Goal: Communication & Community: Answer question/provide support

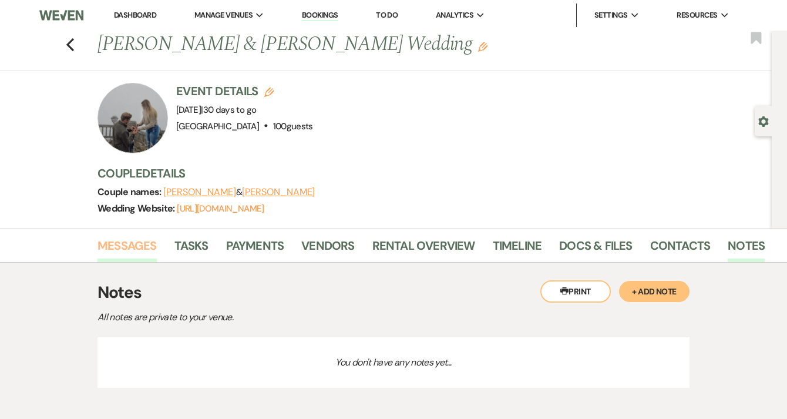
click at [114, 254] on link "Messages" at bounding box center [126, 249] width 59 height 26
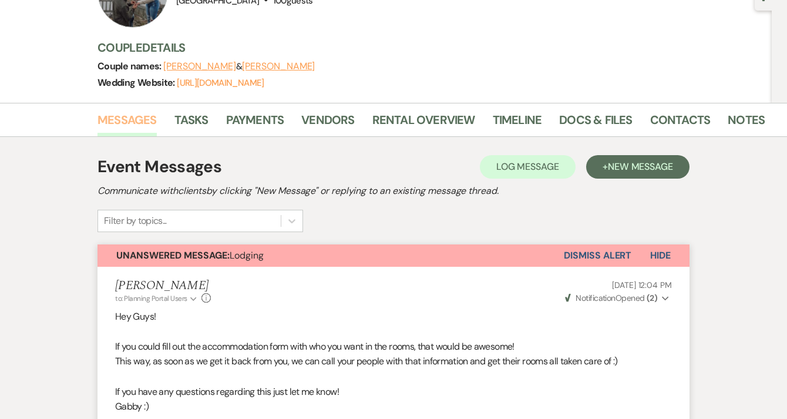
scroll to position [125, 0]
drag, startPoint x: 657, startPoint y: 251, endPoint x: 675, endPoint y: 255, distance: 18.1
click at [675, 255] on button "Hide" at bounding box center [660, 256] width 58 height 22
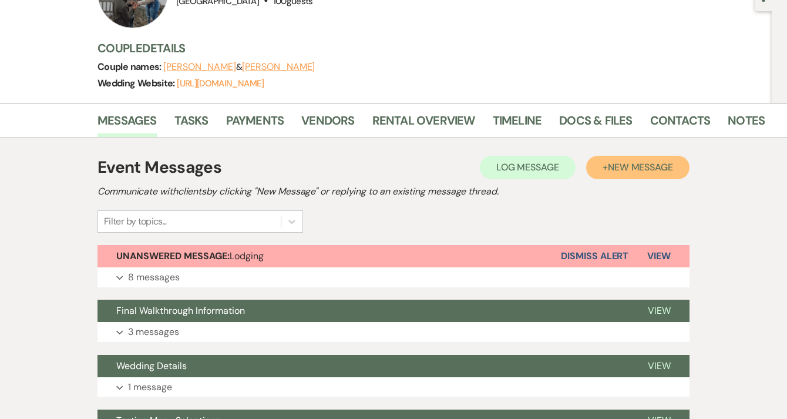
click at [648, 168] on span "New Message" at bounding box center [640, 167] width 65 height 12
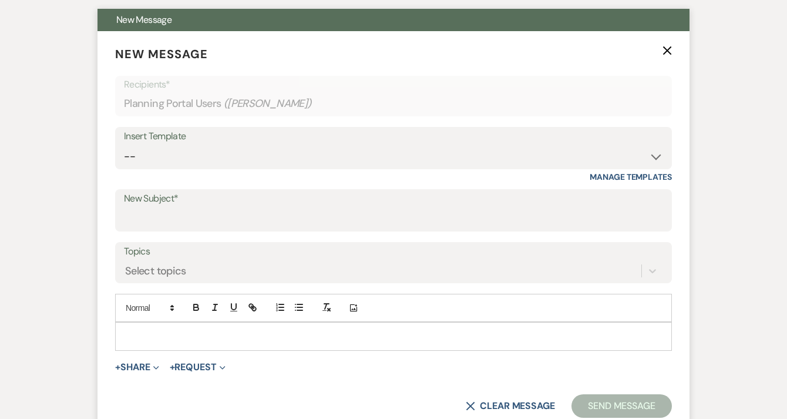
scroll to position [378, 0]
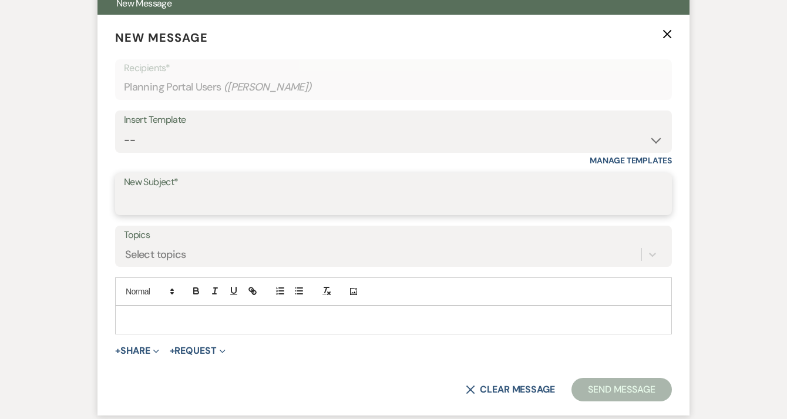
click at [282, 198] on input "New Subject*" at bounding box center [393, 202] width 539 height 23
click at [571, 378] on button "Send Message" at bounding box center [621, 389] width 100 height 23
type input "F"
type input "Final Forms and Layouts"
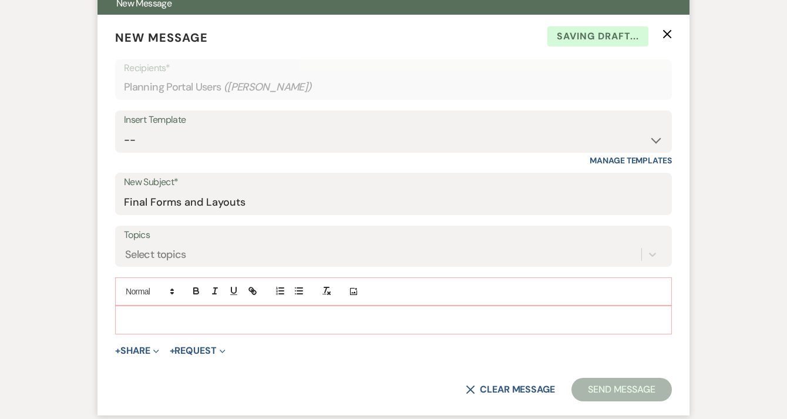
click at [247, 328] on div at bounding box center [394, 319] width 556 height 27
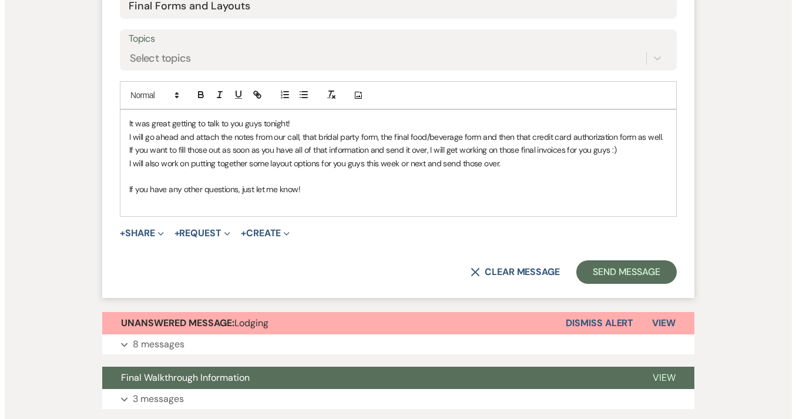
scroll to position [574, 0]
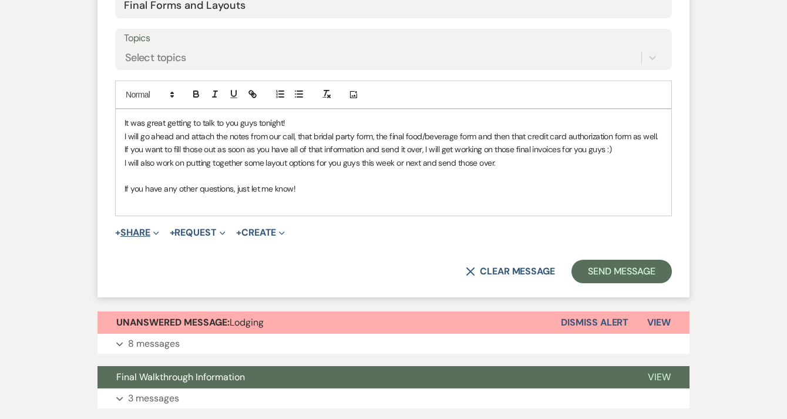
click at [147, 235] on button "+ Share Expand" at bounding box center [137, 232] width 44 height 9
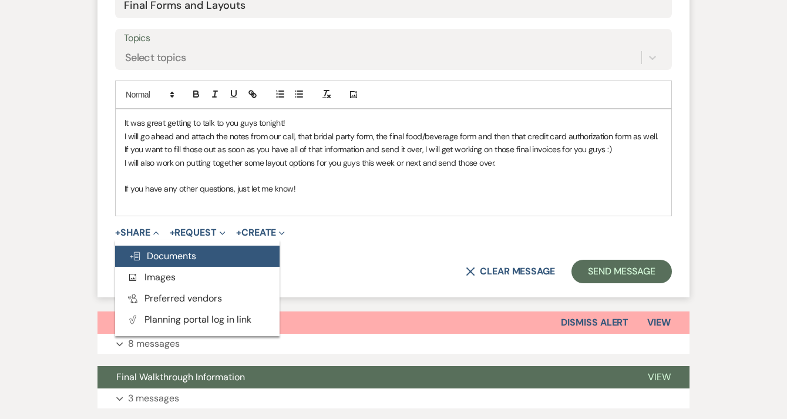
click at [162, 255] on span "Doc Upload Documents" at bounding box center [162, 256] width 67 height 12
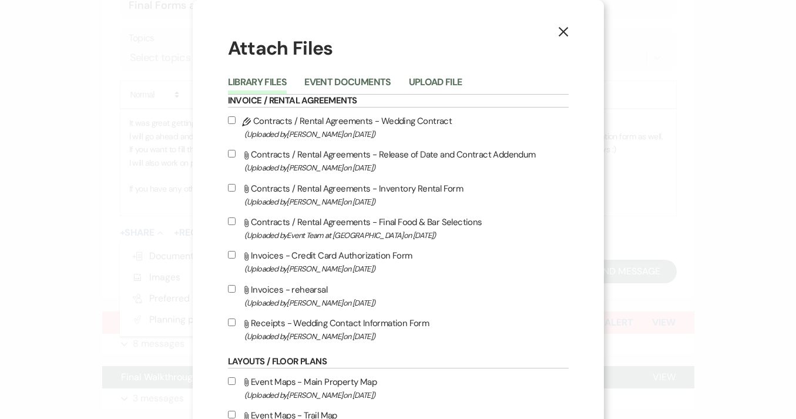
click at [228, 255] on input "Attach File Invoices - Credit Card Authorization Form (Uploaded by [PERSON_NAME…" at bounding box center [232, 255] width 8 height 8
checkbox input "true"
click at [228, 221] on input "Attach File Contracts / Rental Agreements - Final Food & Bar Selections (Upload…" at bounding box center [232, 221] width 8 height 8
checkbox input "true"
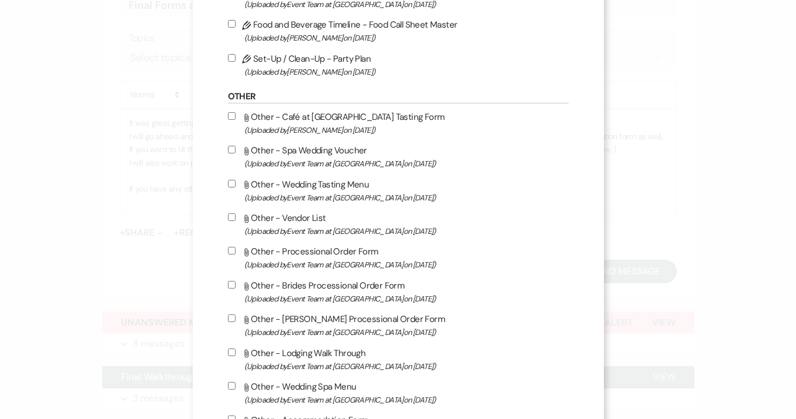
scroll to position [1145, 0]
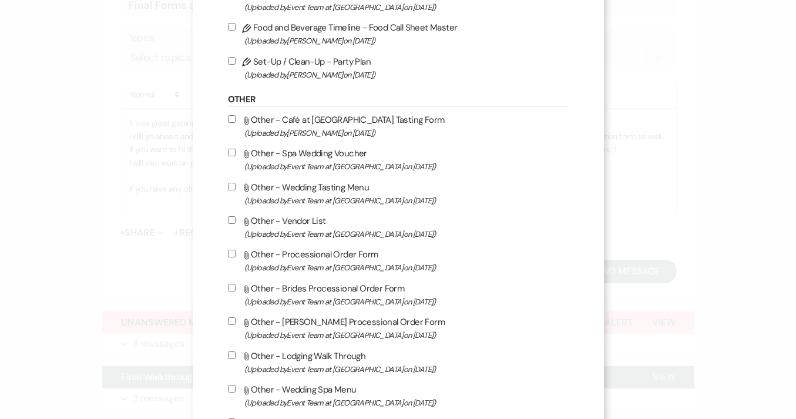
click at [228, 257] on input "Attach File Other - Processional Order Form (Uploaded by Event Team at Oak Lodg…" at bounding box center [232, 254] width 8 height 8
checkbox input "true"
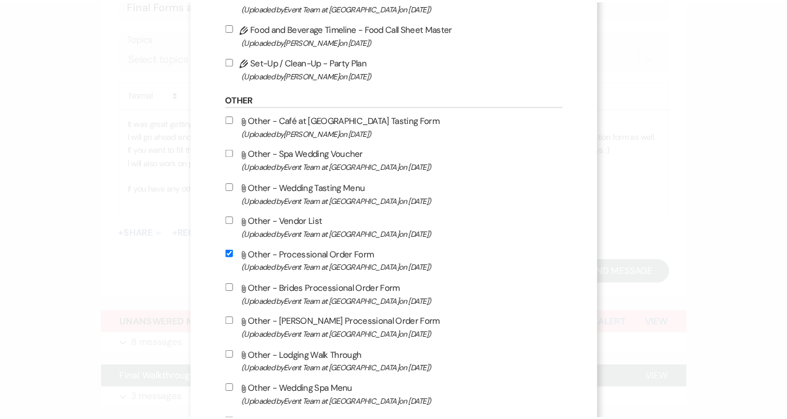
scroll to position [1446, 0]
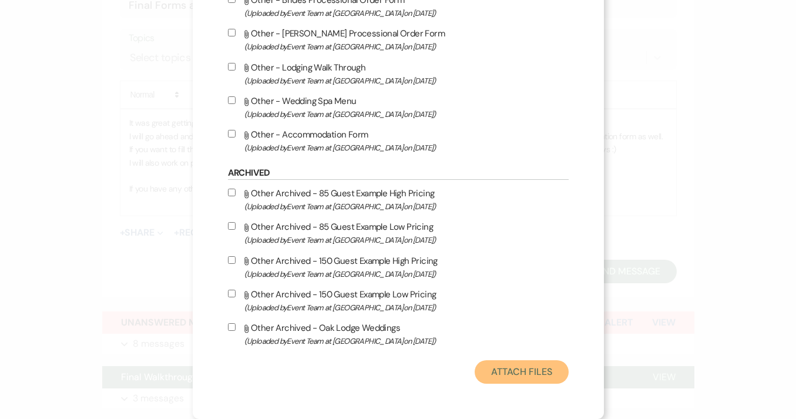
click at [489, 368] on button "Attach Files" at bounding box center [520, 371] width 93 height 23
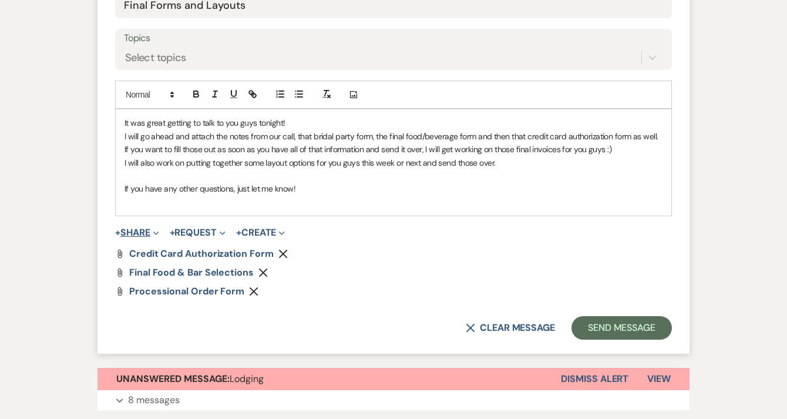
click at [136, 228] on button "+ Share Expand" at bounding box center [137, 232] width 44 height 9
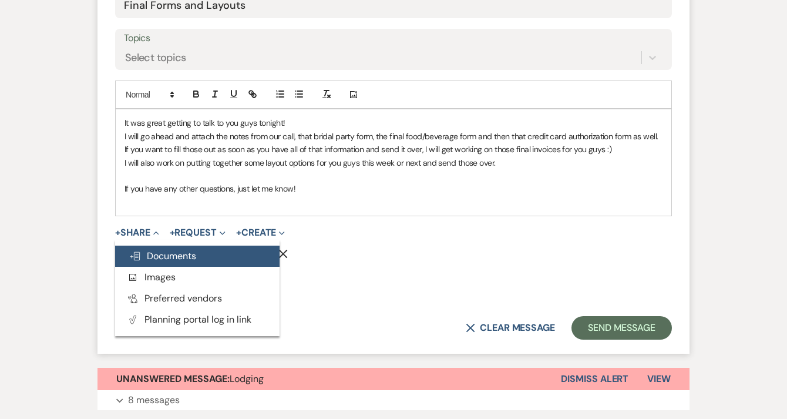
click at [160, 262] on span "Doc Upload Documents" at bounding box center [162, 256] width 67 height 12
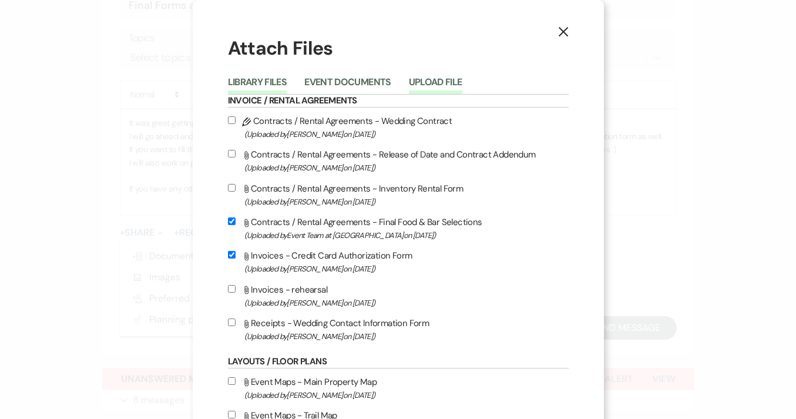
click at [430, 78] on button "Upload File" at bounding box center [435, 86] width 53 height 16
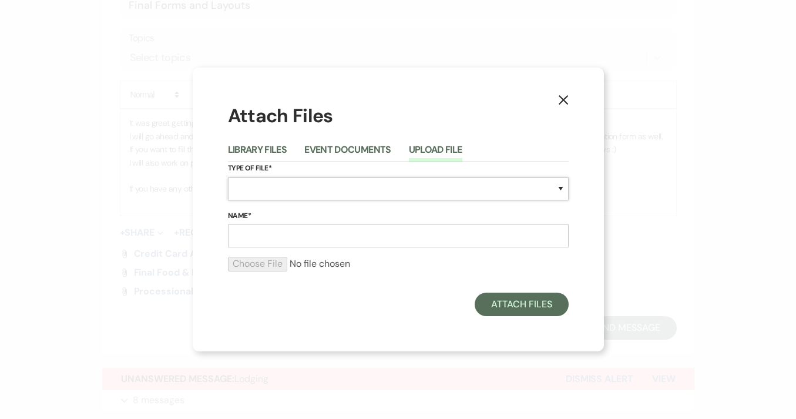
click at [335, 188] on select "Special Event Insurance Vendor Certificate of Insurance Contracts / Rental Agre…" at bounding box center [398, 188] width 341 height 23
select select "0"
click at [228, 177] on select "Special Event Insurance Vendor Certificate of Insurance Contracts / Rental Agre…" at bounding box center [398, 188] width 341 height 23
click at [291, 231] on input "Name*" at bounding box center [398, 235] width 341 height 23
type input "Final Walkthrough Notes"
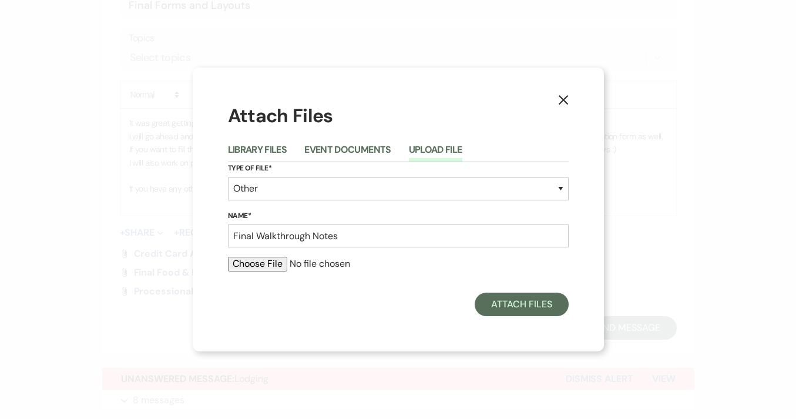
click at [280, 265] on input "file" at bounding box center [398, 264] width 341 height 14
type input "C:\fakepath\Fabiano & DelSignore Final Call .docx"
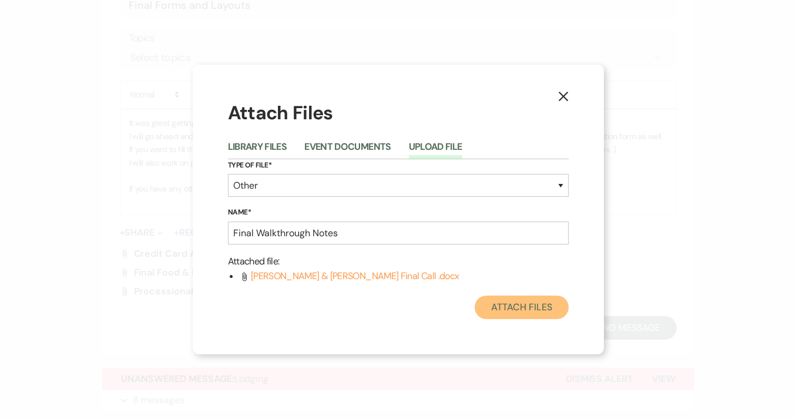
click at [506, 301] on button "Attach Files" at bounding box center [520, 306] width 93 height 23
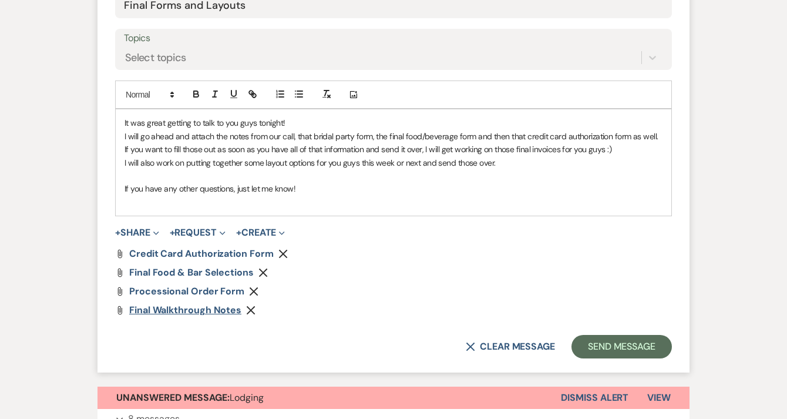
click at [202, 313] on span "Final Walkthrough Notes" at bounding box center [185, 310] width 112 height 12
click at [589, 338] on button "Send Message" at bounding box center [621, 346] width 100 height 23
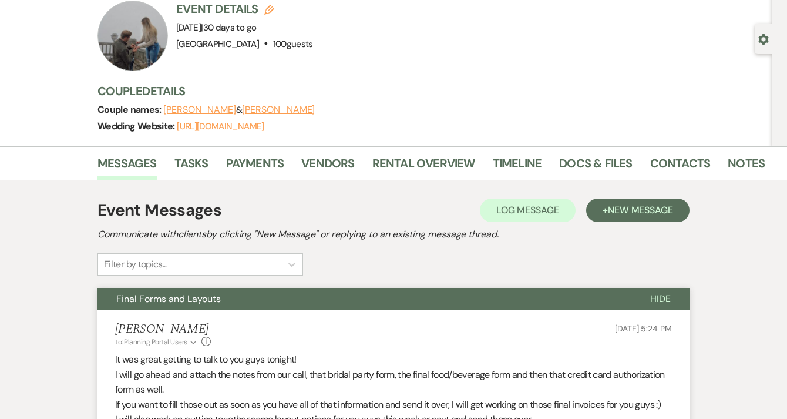
scroll to position [0, 0]
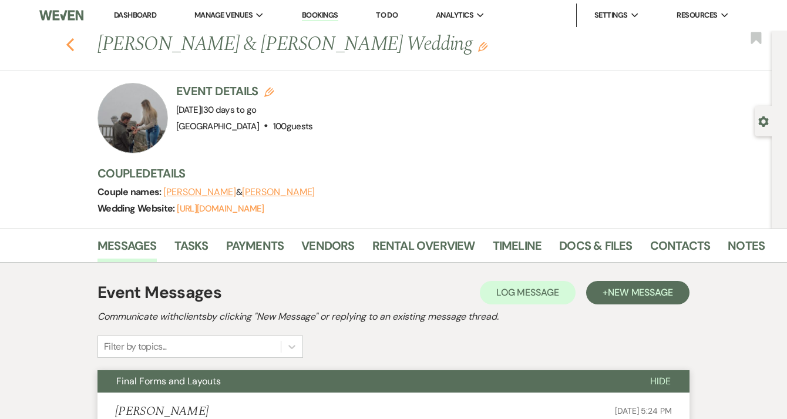
click at [74, 50] on use "button" at bounding box center [70, 44] width 8 height 13
select select "7"
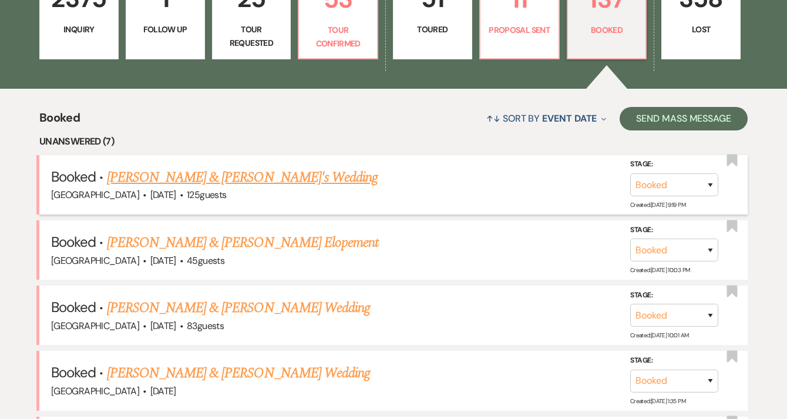
scroll to position [369, 0]
click at [288, 179] on link "[PERSON_NAME] & [PERSON_NAME]'s Wedding" at bounding box center [242, 177] width 271 height 21
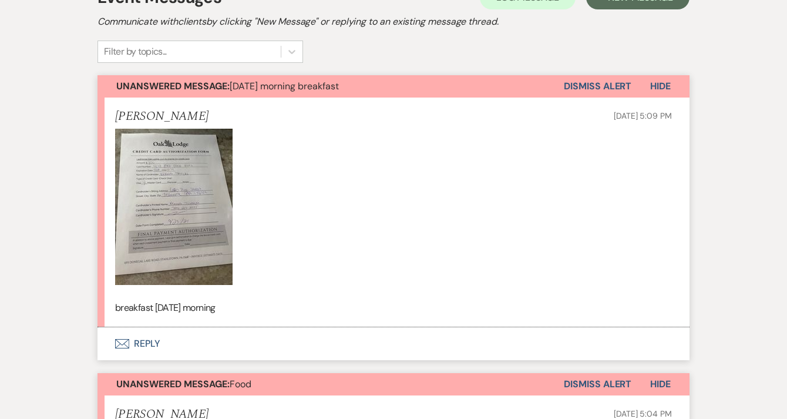
scroll to position [259, 0]
click at [182, 352] on button "Envelope Reply" at bounding box center [393, 344] width 592 height 33
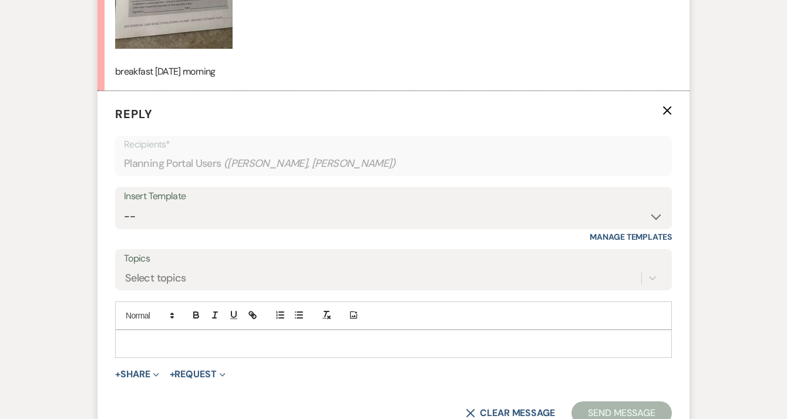
scroll to position [551, 0]
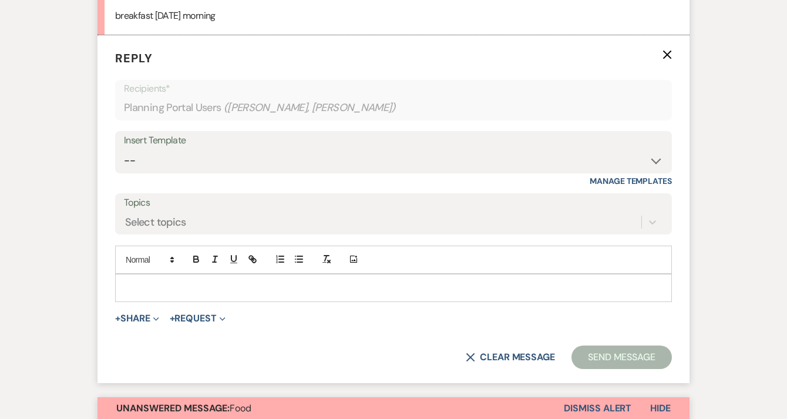
click at [180, 294] on p at bounding box center [393, 287] width 538 height 13
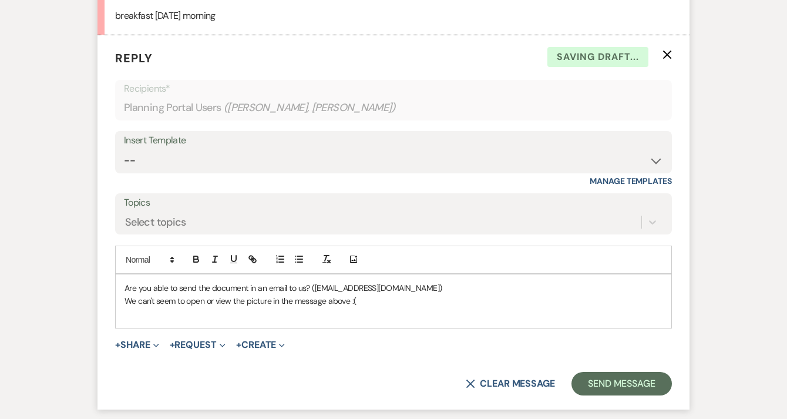
click at [392, 297] on p "We can't seem to open or view the picture in the message above :(" at bounding box center [393, 300] width 538 height 13
click at [594, 386] on button "Send Message" at bounding box center [621, 383] width 100 height 23
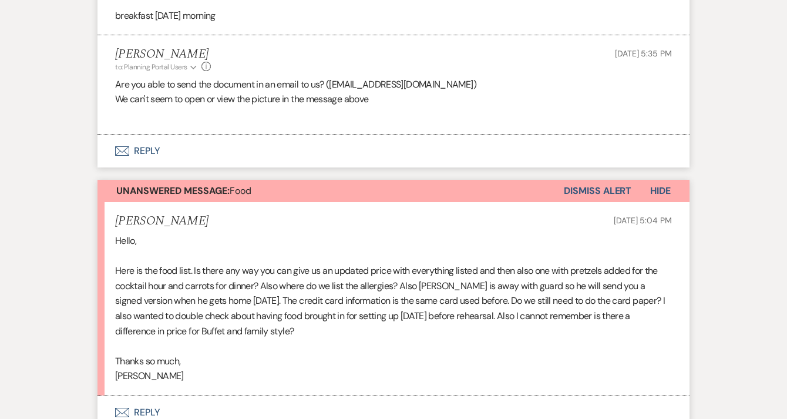
scroll to position [655, 0]
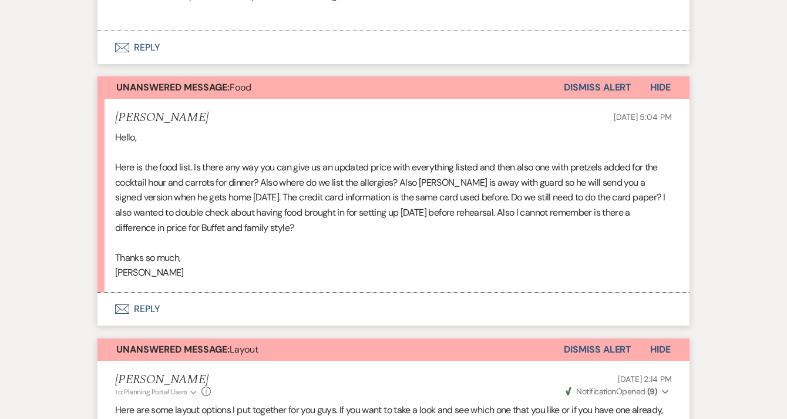
click at [585, 90] on button "Dismiss Alert" at bounding box center [598, 87] width 68 height 22
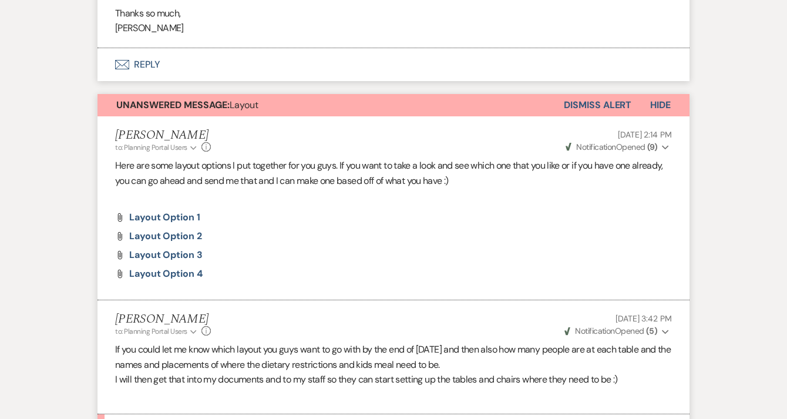
scroll to position [634, 0]
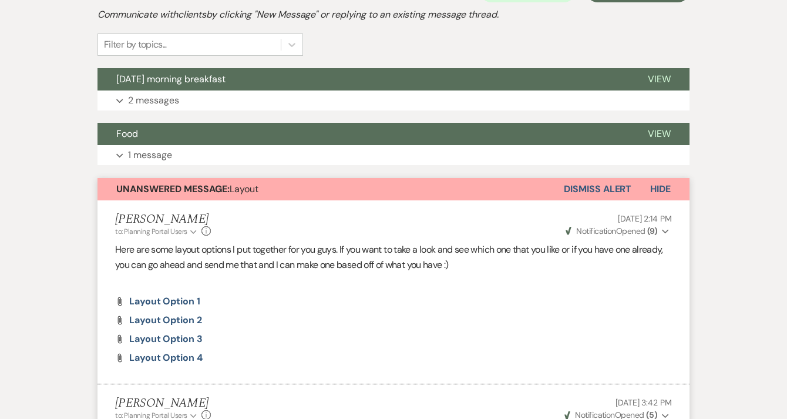
scroll to position [285, 0]
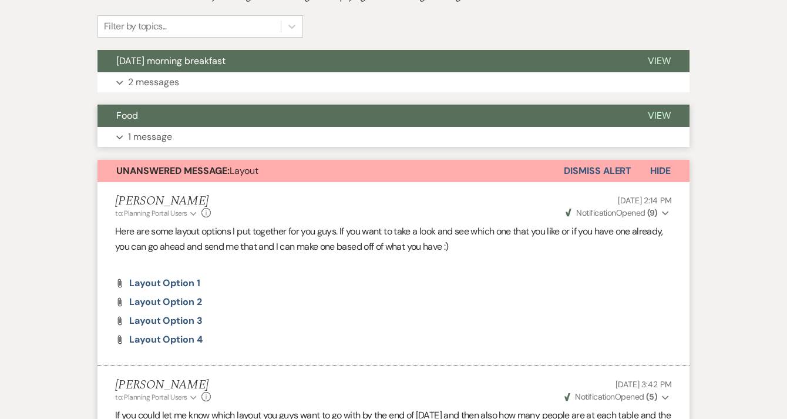
click at [211, 117] on button "Food" at bounding box center [362, 116] width 531 height 22
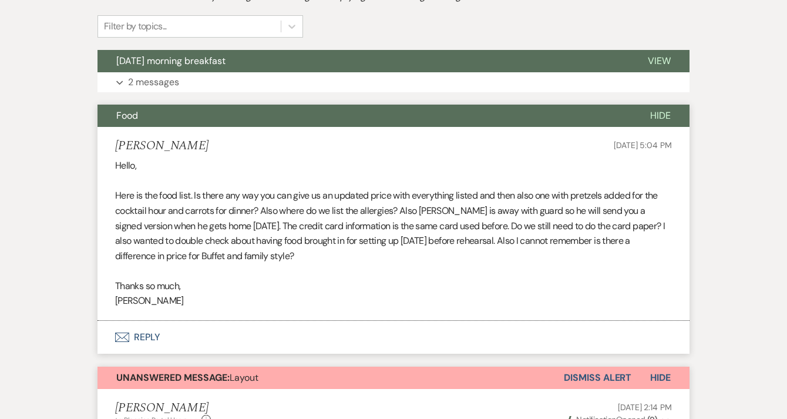
click at [211, 117] on button "Food" at bounding box center [364, 116] width 534 height 22
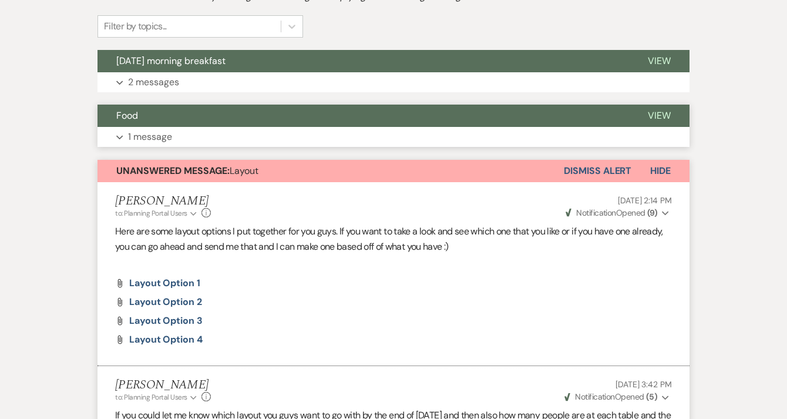
click at [211, 117] on button "Food" at bounding box center [362, 116] width 531 height 22
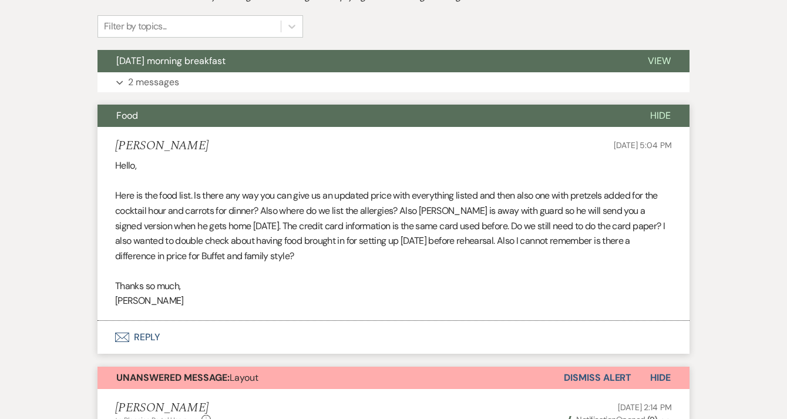
click at [211, 117] on button "Food" at bounding box center [364, 116] width 534 height 22
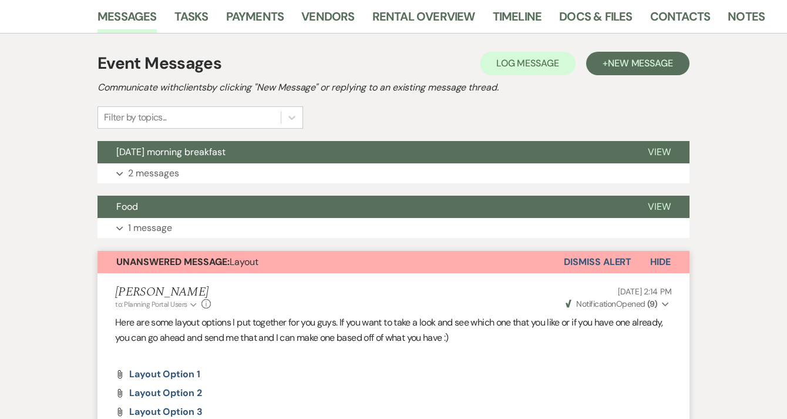
scroll to position [0, 0]
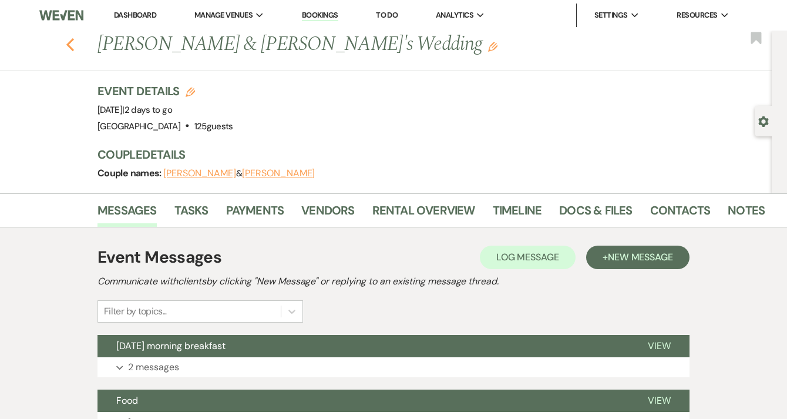
click at [74, 44] on icon "Previous" at bounding box center [70, 45] width 9 height 14
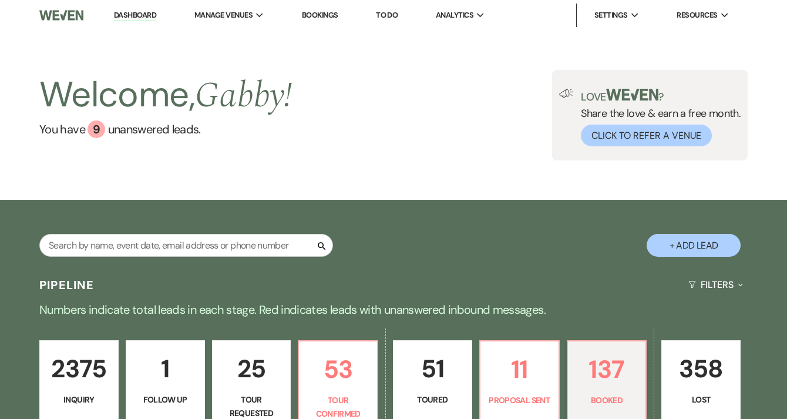
click at [294, 233] on div "Search + Add Lead" at bounding box center [393, 236] width 787 height 60
select select "7"
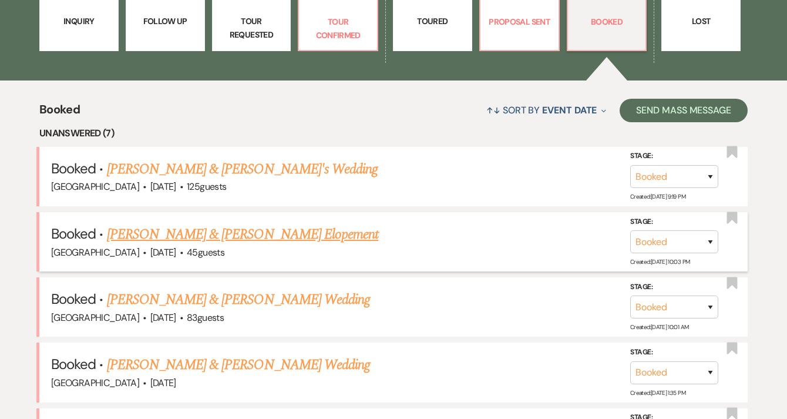
click at [307, 235] on link "[PERSON_NAME] & [PERSON_NAME] Elopement" at bounding box center [243, 234] width 272 height 21
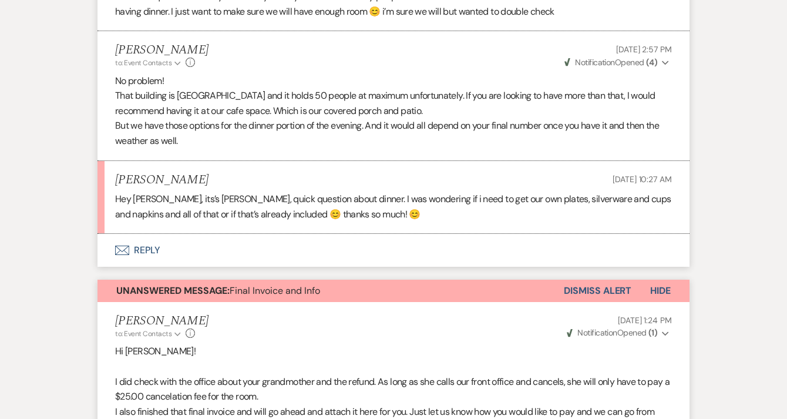
scroll to position [941, 0]
click at [298, 258] on button "Envelope Reply" at bounding box center [393, 249] width 592 height 33
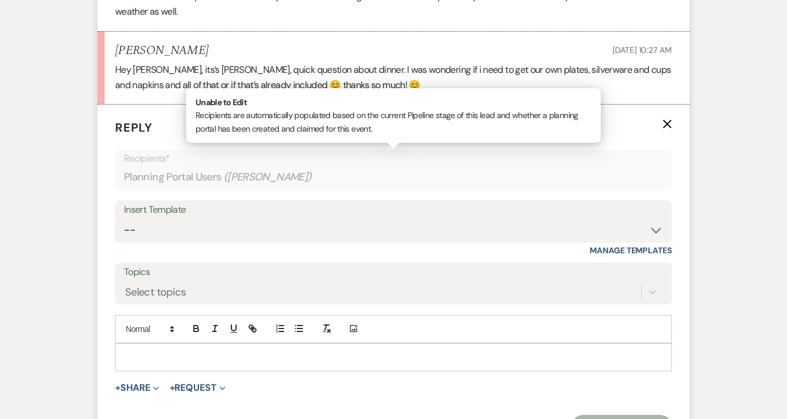
scroll to position [1086, 0]
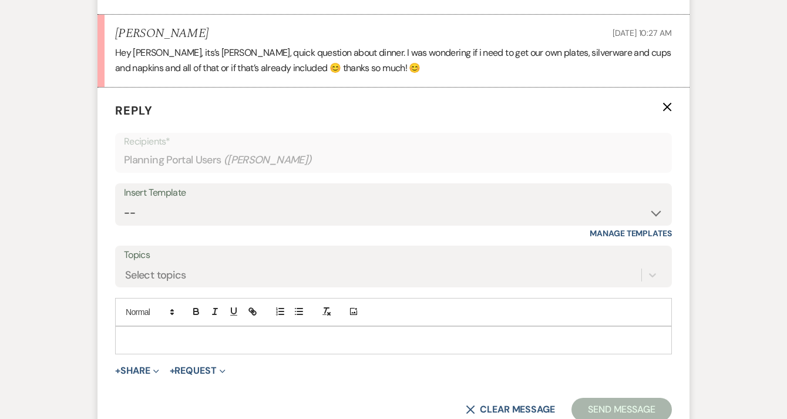
click at [305, 348] on div at bounding box center [394, 340] width 556 height 27
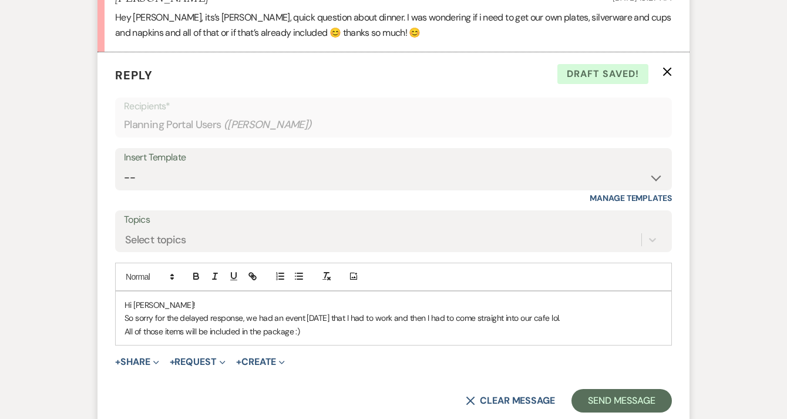
scroll to position [1125, 0]
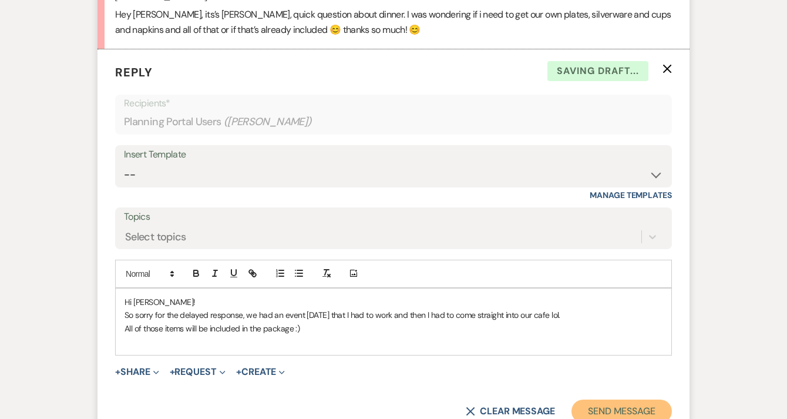
click at [591, 406] on button "Send Message" at bounding box center [621, 410] width 100 height 23
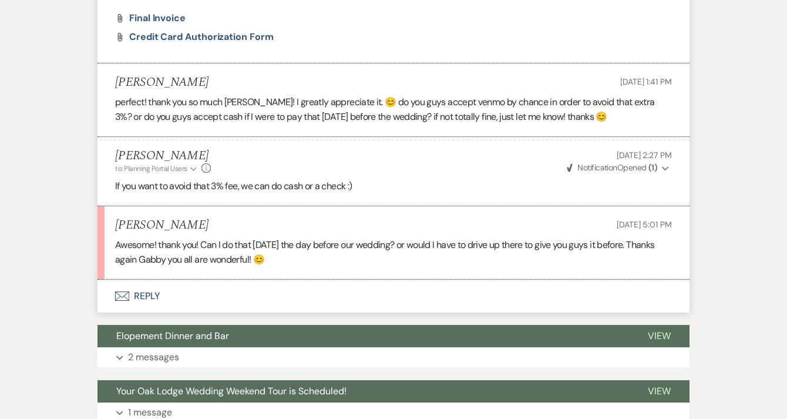
scroll to position [1877, 0]
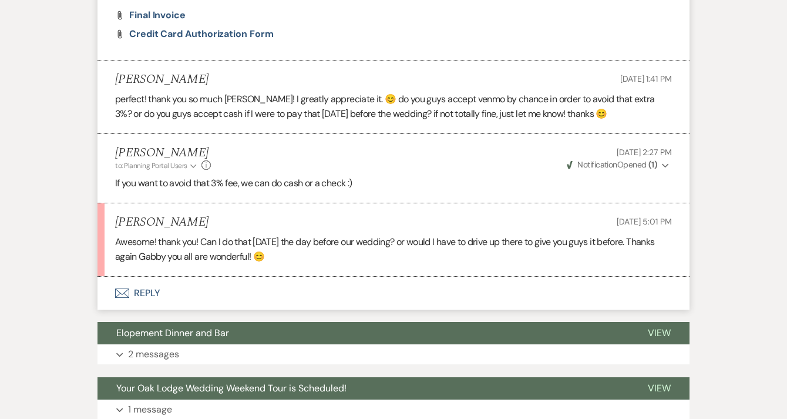
click at [273, 292] on button "Envelope Reply" at bounding box center [393, 293] width 592 height 33
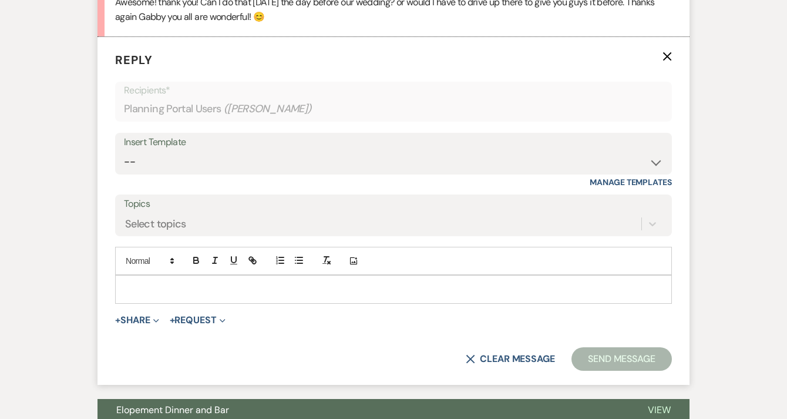
scroll to position [2119, 0]
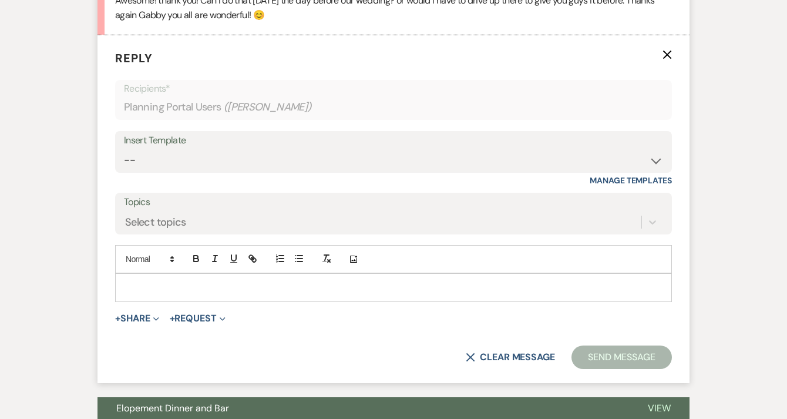
click at [275, 292] on p at bounding box center [393, 287] width 538 height 13
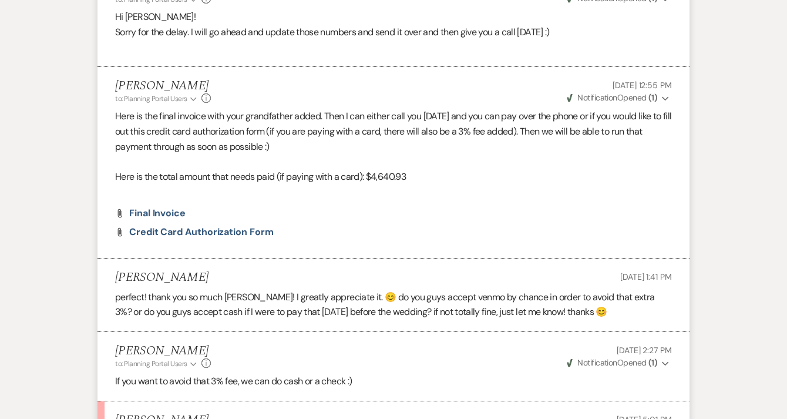
scroll to position [1678, 0]
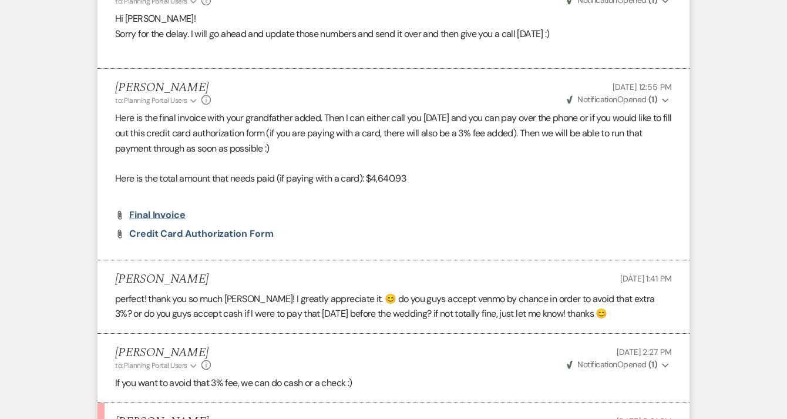
click at [156, 215] on span "Final Invoice" at bounding box center [157, 214] width 56 height 12
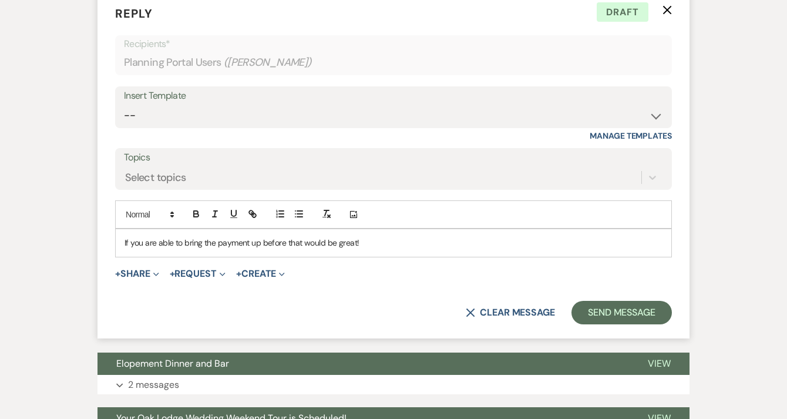
scroll to position [2163, 0]
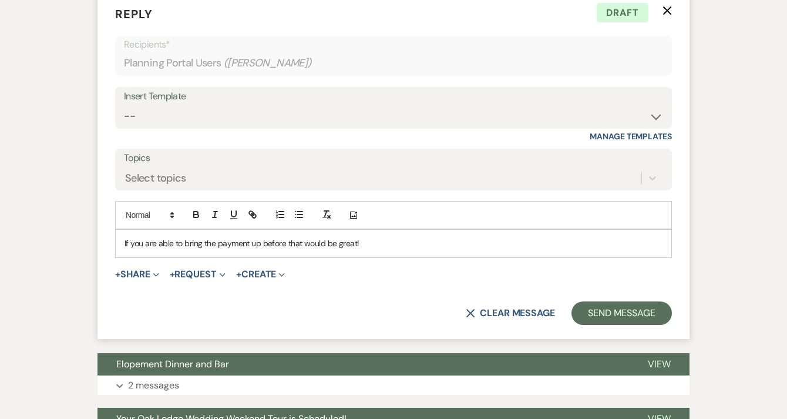
click at [382, 249] on p "If you are able to bring the payment up before that would be great!" at bounding box center [393, 243] width 538 height 13
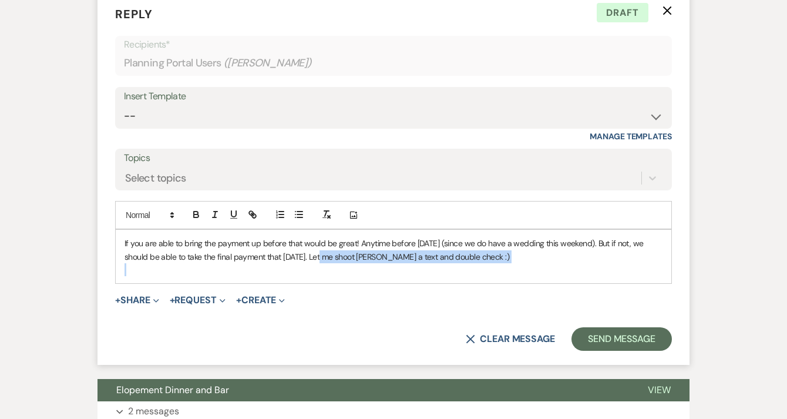
drag, startPoint x: 487, startPoint y: 264, endPoint x: 314, endPoint y: 259, distance: 173.9
click at [314, 259] on div "If you are able to bring the payment up before that would be great! Anytime bef…" at bounding box center [394, 256] width 556 height 53
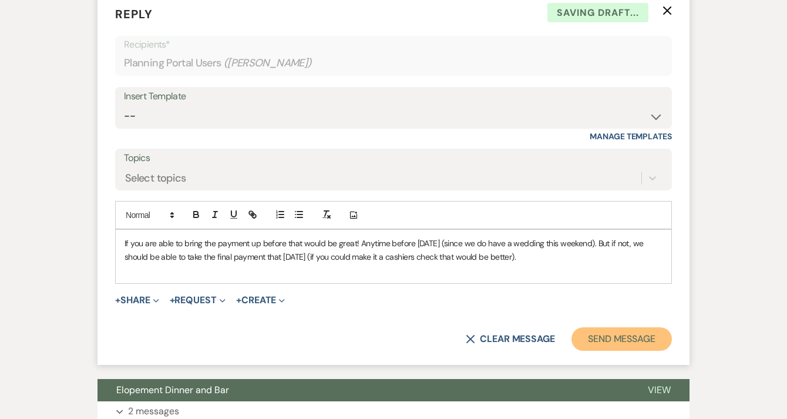
click at [616, 339] on button "Send Message" at bounding box center [621, 338] width 100 height 23
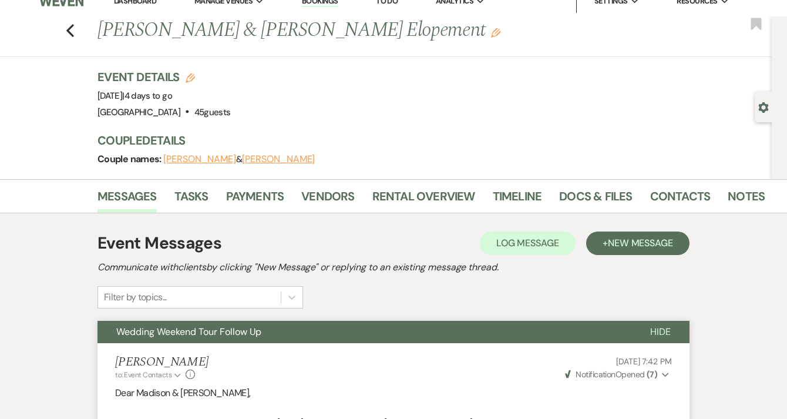
scroll to position [0, 0]
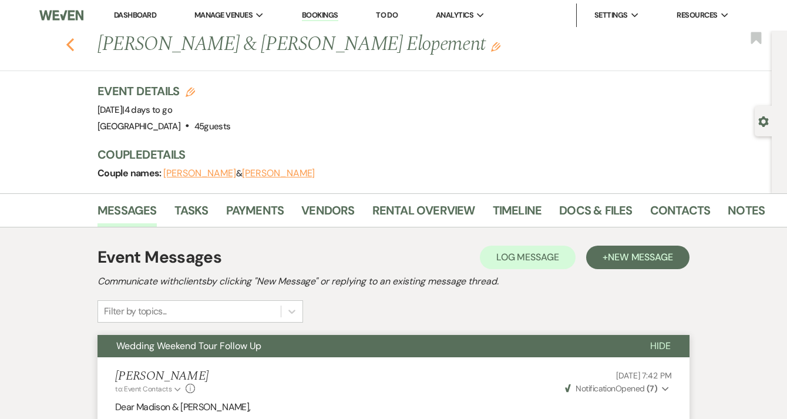
click at [70, 45] on icon "Previous" at bounding box center [70, 45] width 9 height 14
select select "7"
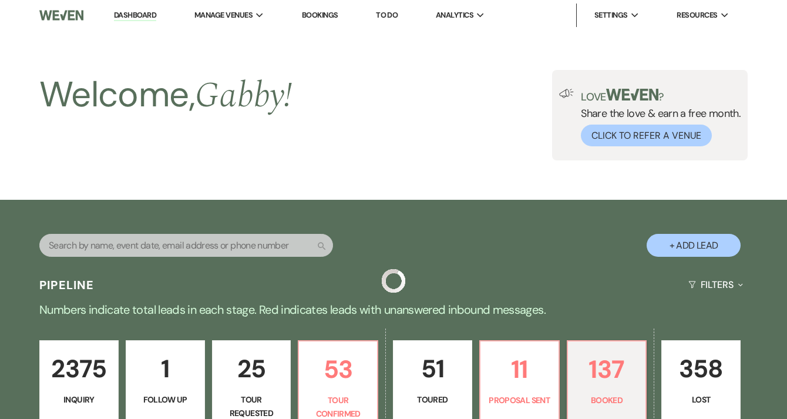
scroll to position [378, 0]
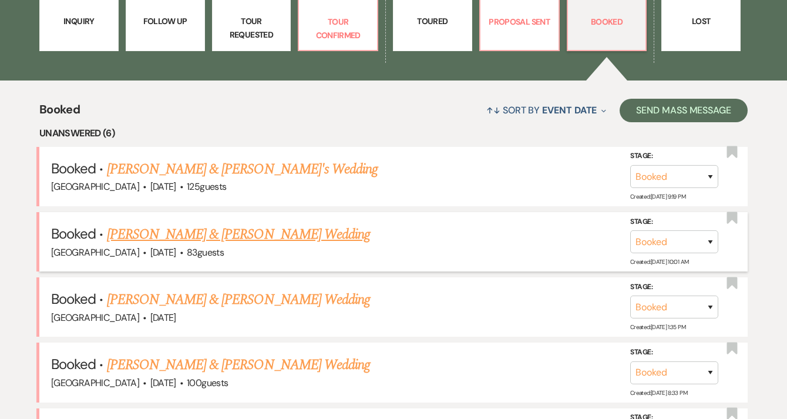
click at [224, 235] on link "[PERSON_NAME] & [PERSON_NAME] Wedding" at bounding box center [238, 234] width 263 height 21
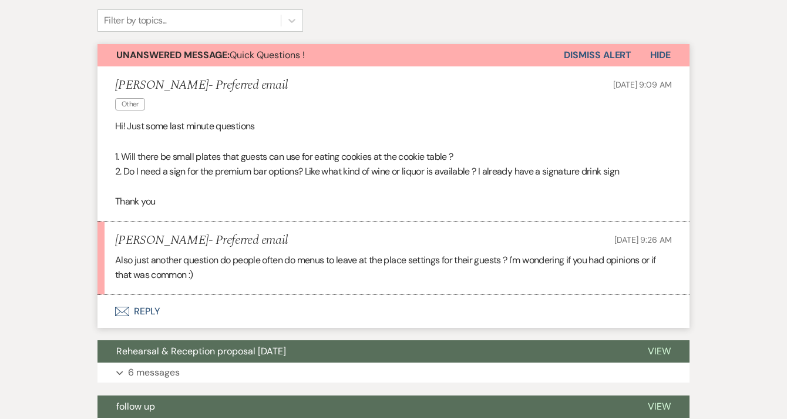
scroll to position [292, 0]
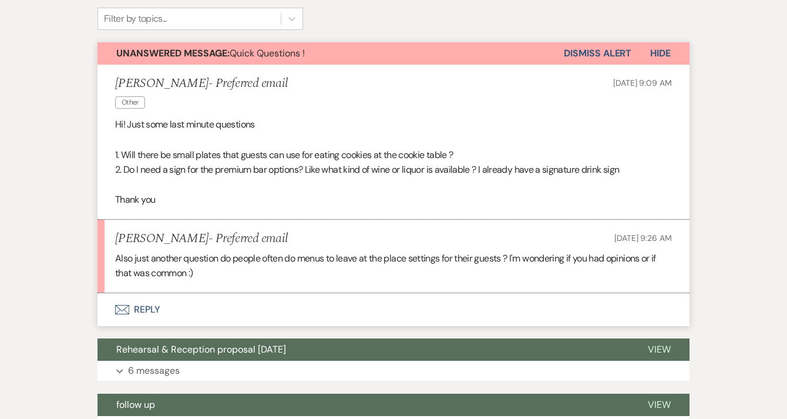
click at [283, 304] on button "Envelope Reply" at bounding box center [393, 309] width 592 height 33
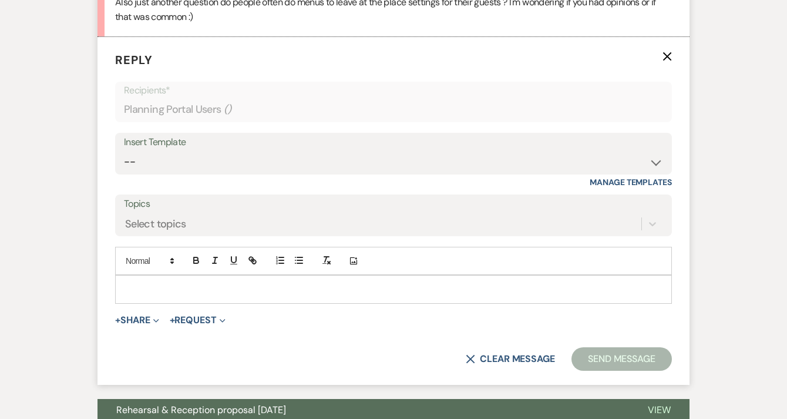
scroll to position [550, 0]
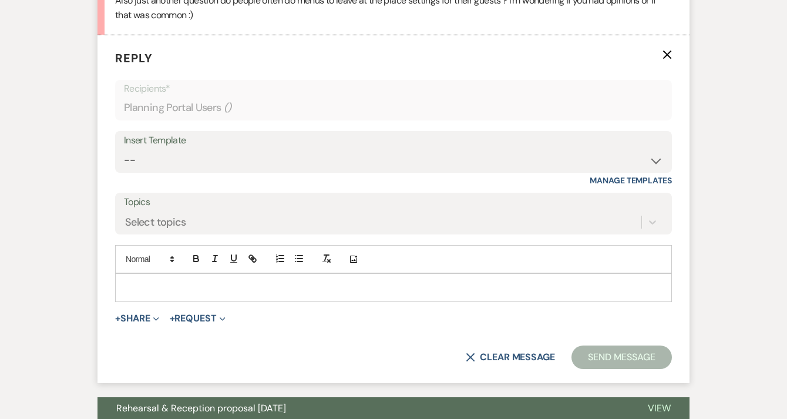
click at [249, 294] on div at bounding box center [394, 287] width 556 height 27
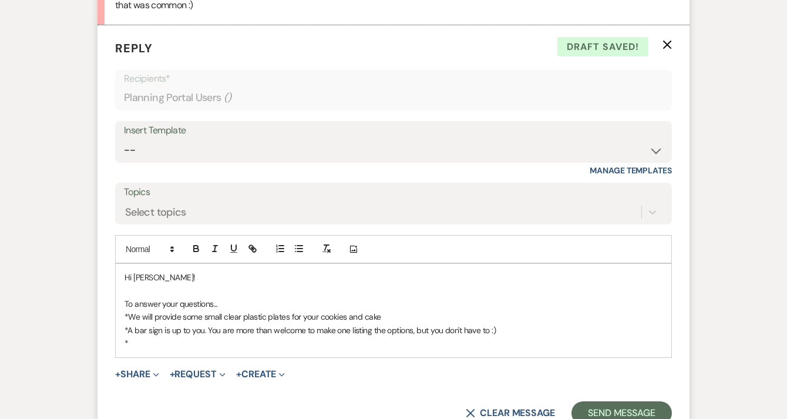
scroll to position [561, 0]
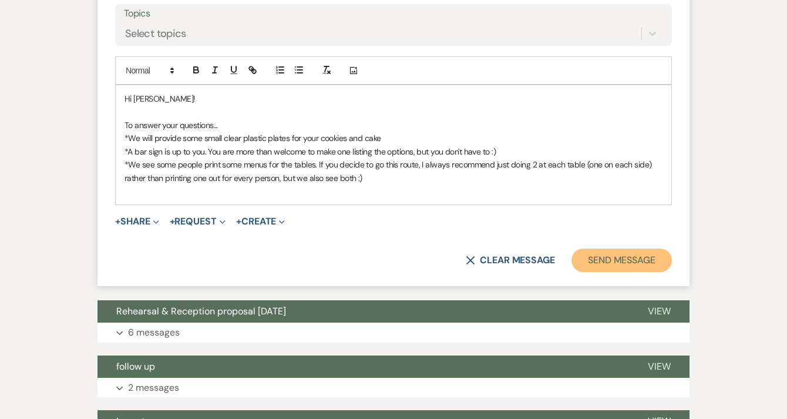
click at [590, 255] on button "Send Message" at bounding box center [621, 259] width 100 height 23
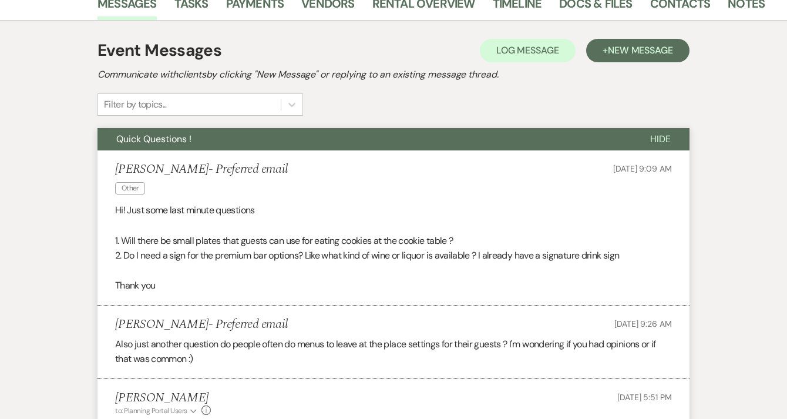
scroll to position [0, 0]
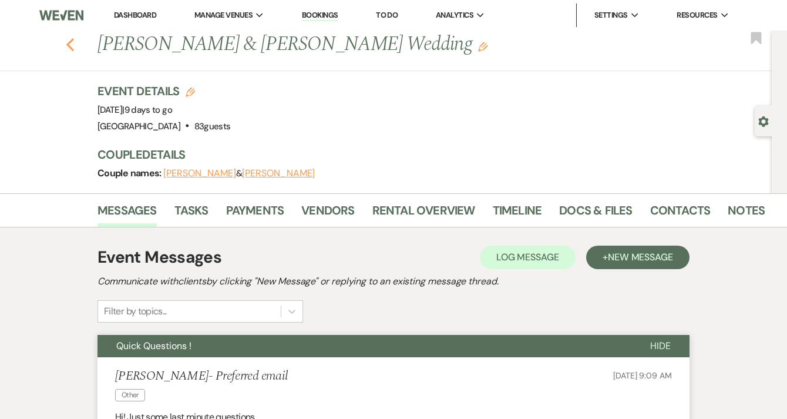
click at [75, 43] on icon "Previous" at bounding box center [70, 45] width 9 height 14
select select "7"
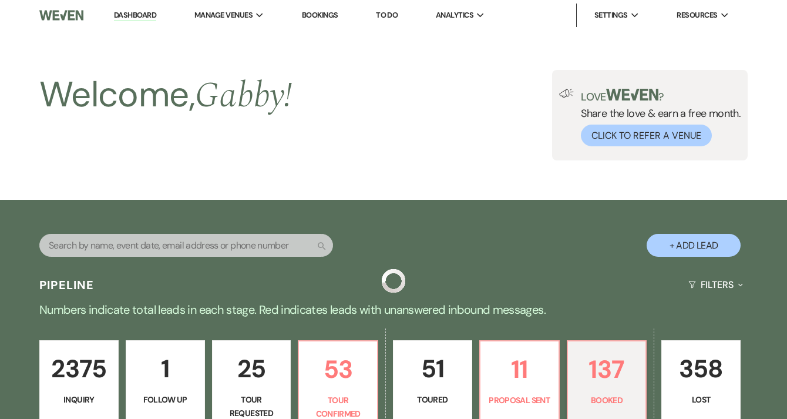
scroll to position [378, 0]
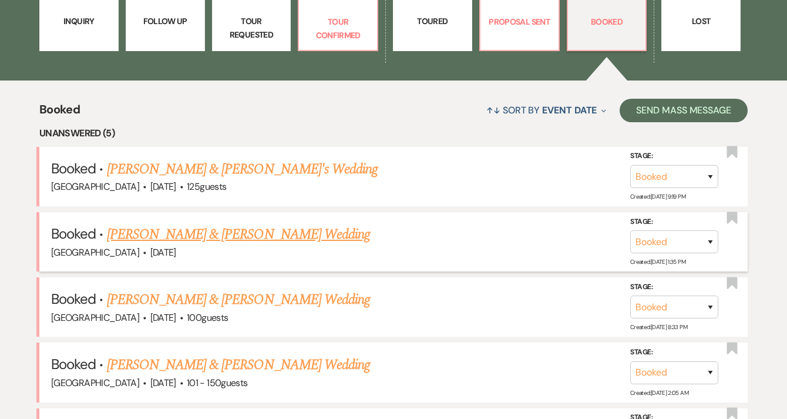
click at [259, 237] on link "[PERSON_NAME] & [PERSON_NAME] Wedding" at bounding box center [238, 234] width 263 height 21
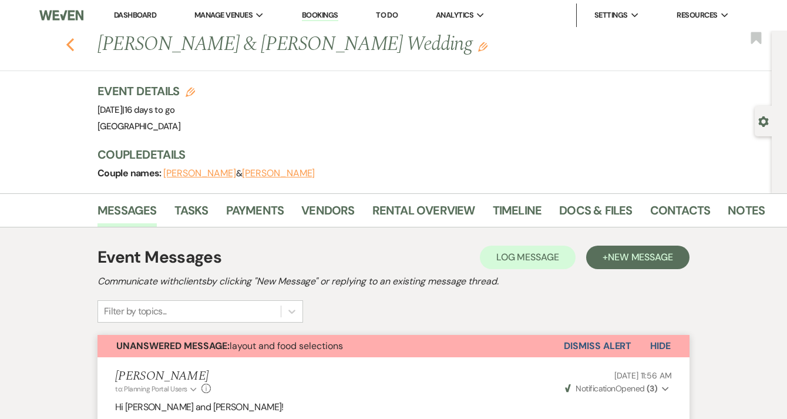
click at [75, 39] on icon "Previous" at bounding box center [70, 45] width 9 height 14
select select "7"
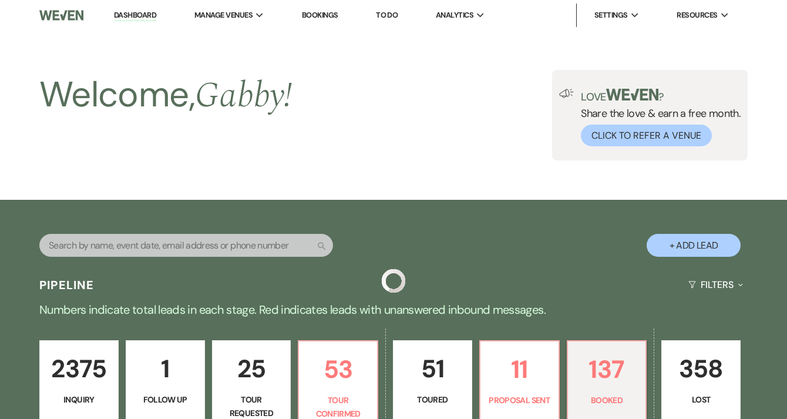
scroll to position [378, 0]
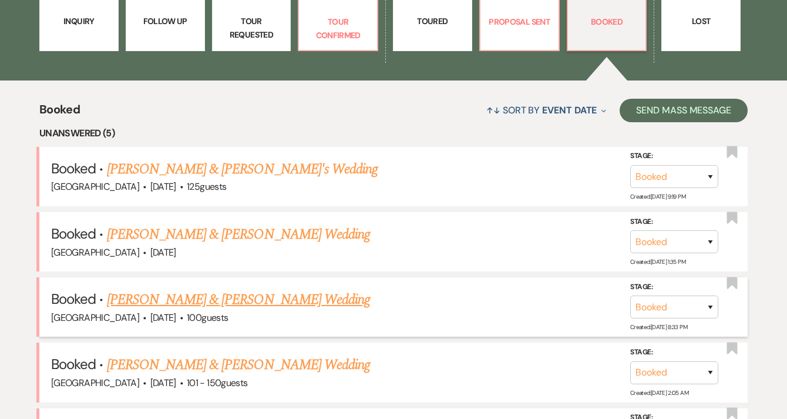
click at [246, 295] on link "[PERSON_NAME] & [PERSON_NAME] Wedding" at bounding box center [238, 299] width 263 height 21
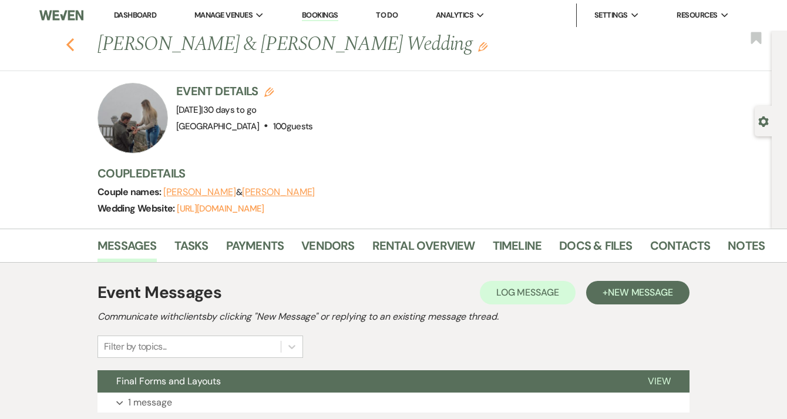
click at [75, 49] on icon "Previous" at bounding box center [70, 45] width 9 height 14
select select "7"
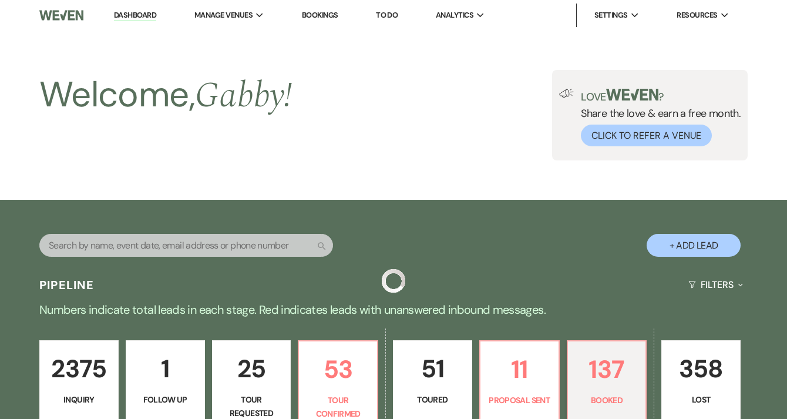
scroll to position [378, 0]
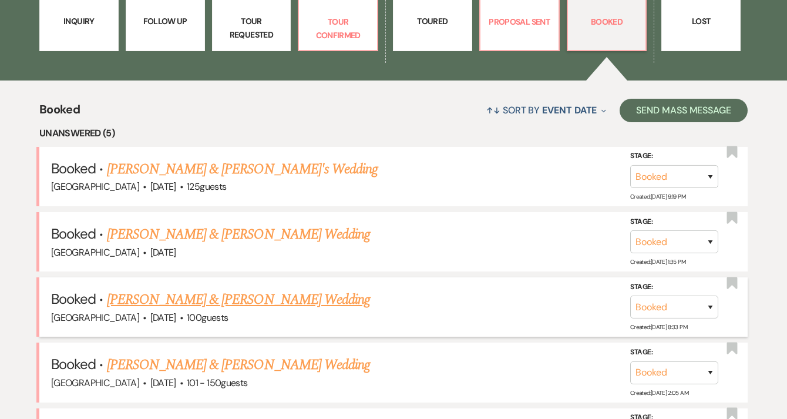
click at [191, 304] on link "[PERSON_NAME] & [PERSON_NAME] Wedding" at bounding box center [238, 299] width 263 height 21
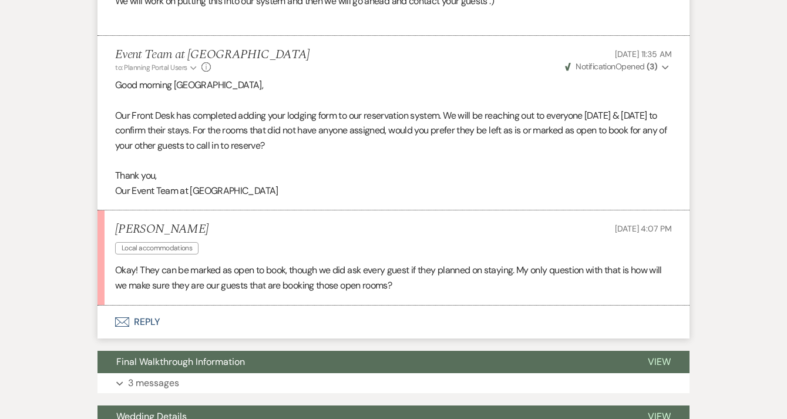
scroll to position [1154, 0]
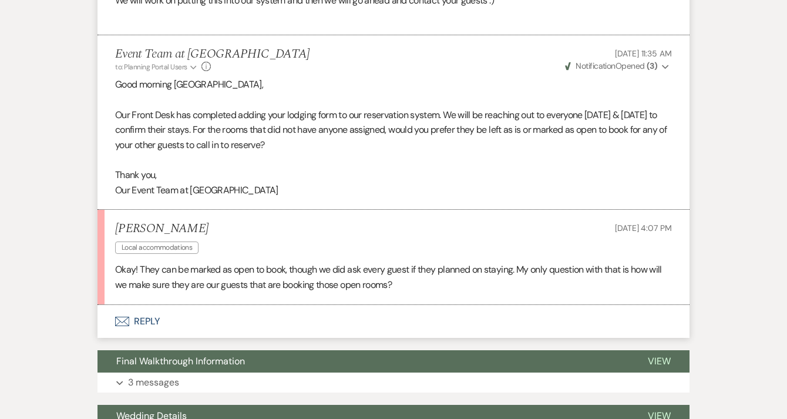
click at [234, 322] on button "Envelope Reply" at bounding box center [393, 321] width 592 height 33
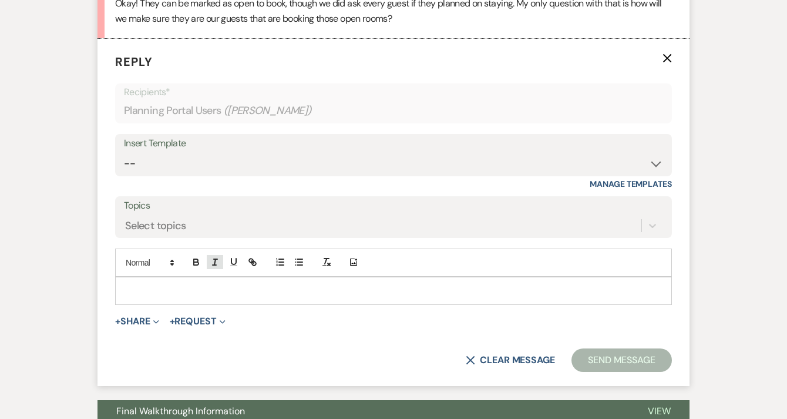
scroll to position [1423, 0]
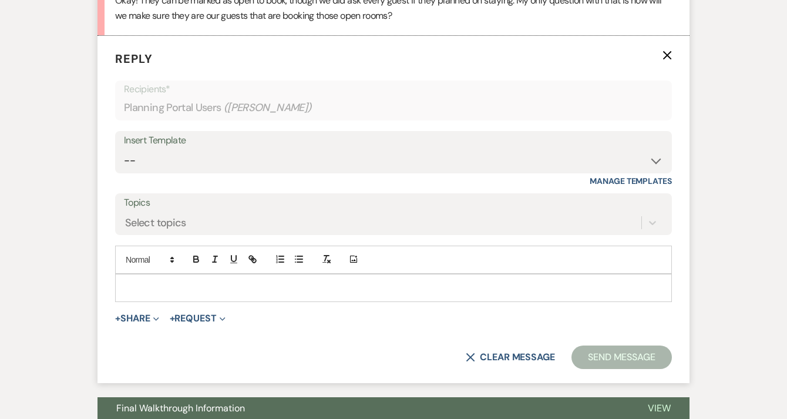
click at [211, 296] on div at bounding box center [394, 287] width 556 height 27
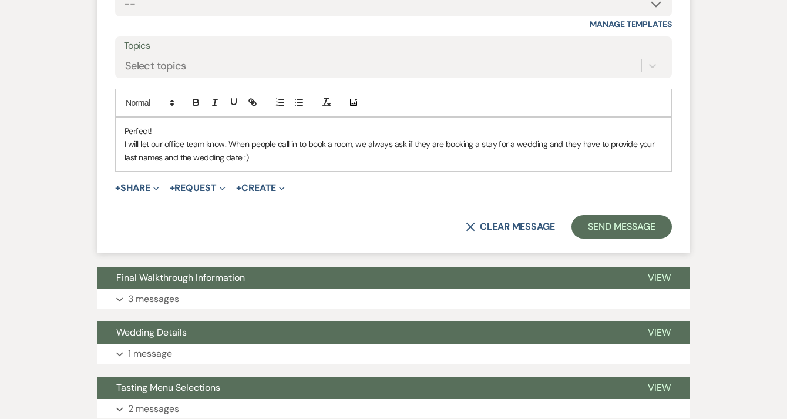
scroll to position [1582, 0]
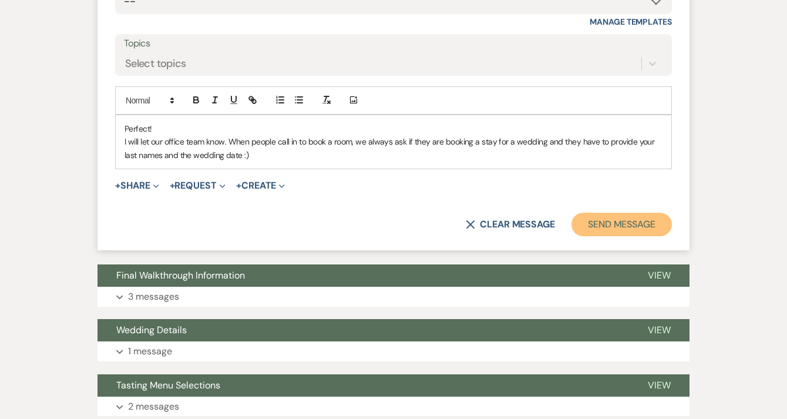
click at [608, 220] on button "Send Message" at bounding box center [621, 224] width 100 height 23
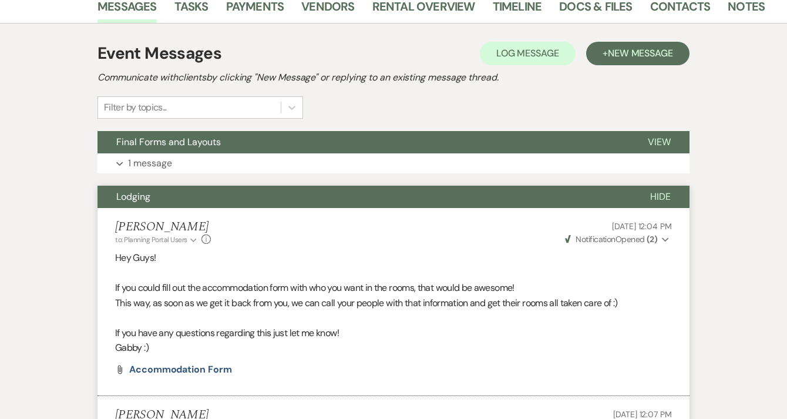
scroll to position [0, 0]
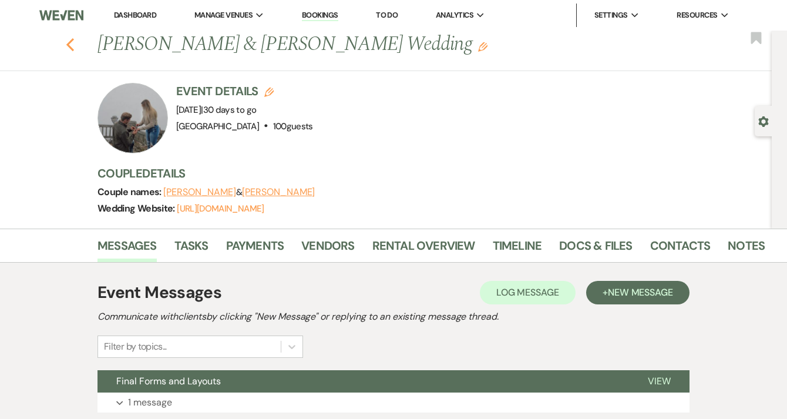
click at [73, 44] on use "button" at bounding box center [70, 44] width 8 height 13
select select "7"
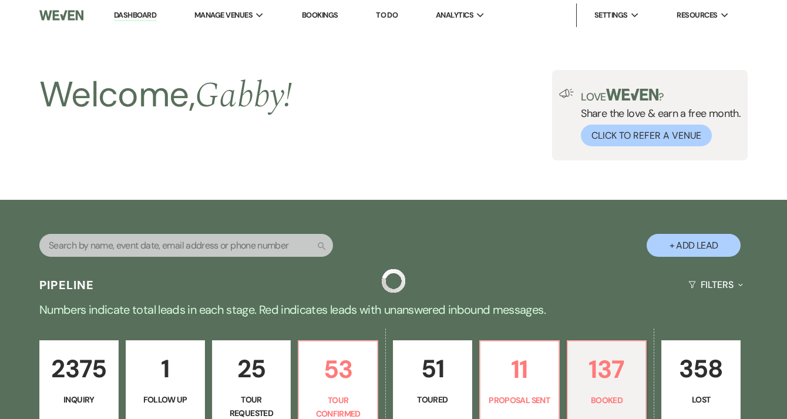
scroll to position [378, 0]
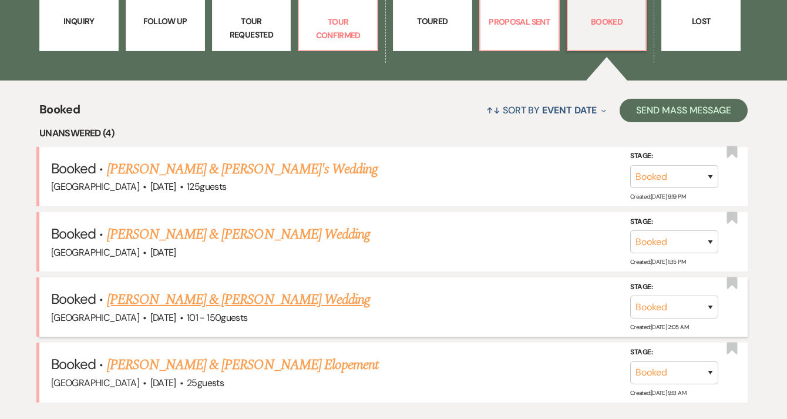
click at [267, 299] on link "[PERSON_NAME] & [PERSON_NAME] Wedding" at bounding box center [238, 299] width 263 height 21
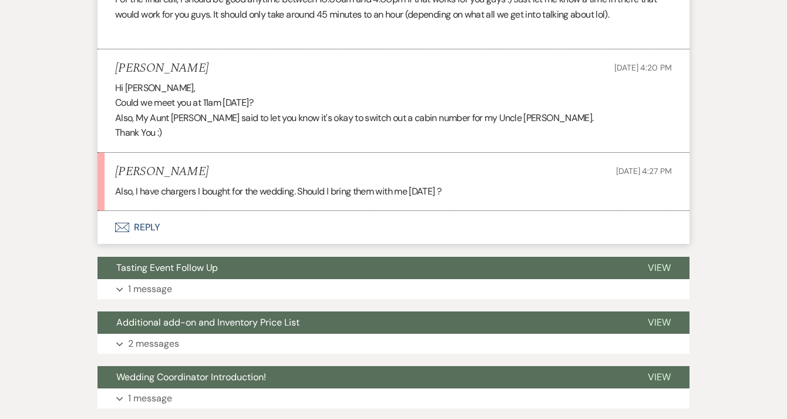
scroll to position [1337, 0]
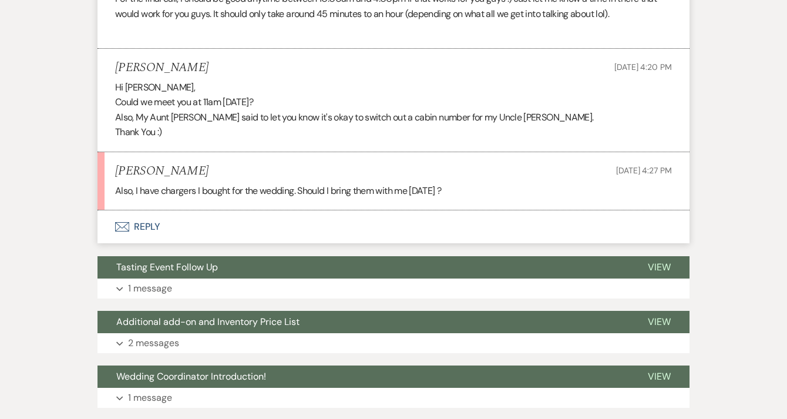
click at [183, 226] on button "Envelope Reply" at bounding box center [393, 226] width 592 height 33
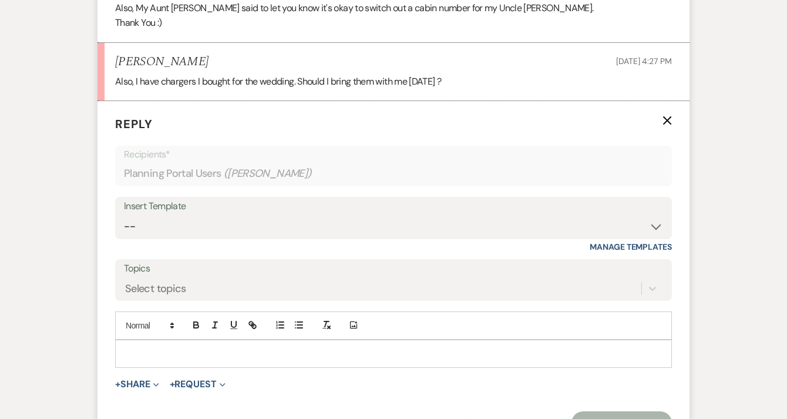
scroll to position [1512, 0]
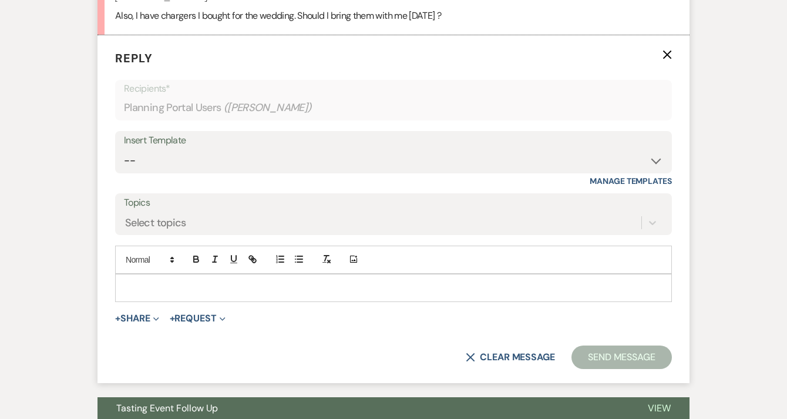
click at [209, 291] on p at bounding box center [393, 287] width 538 height 13
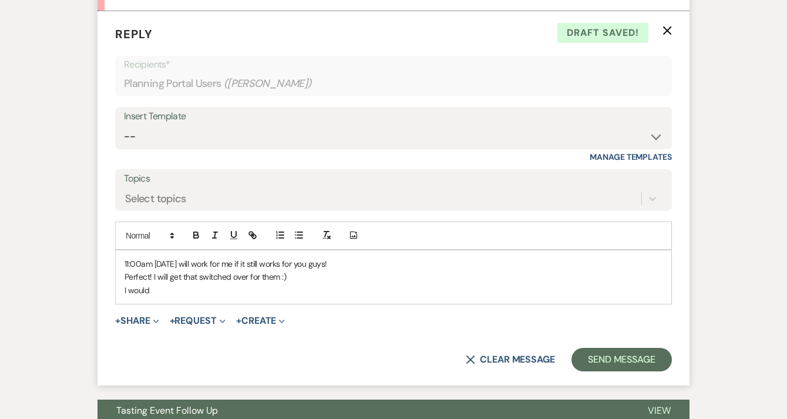
scroll to position [1546, 0]
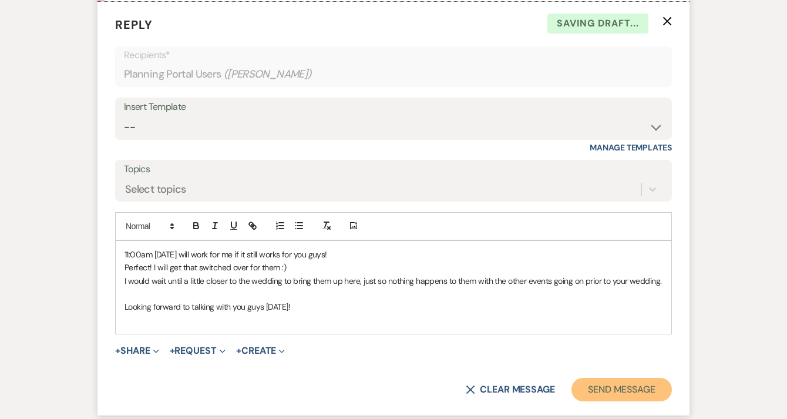
click at [581, 392] on button "Send Message" at bounding box center [621, 389] width 100 height 23
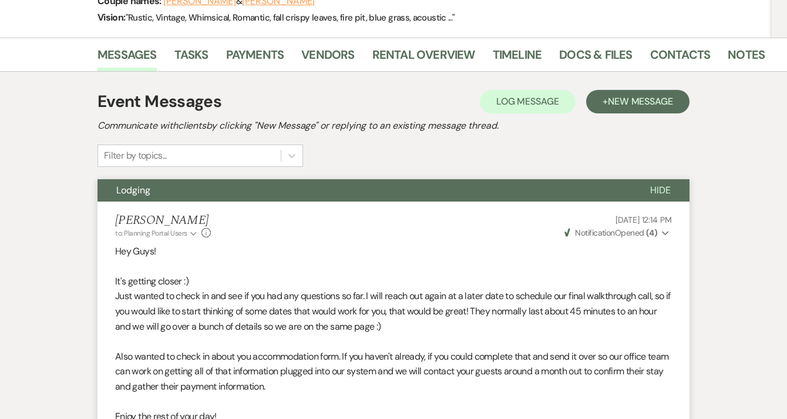
scroll to position [0, 0]
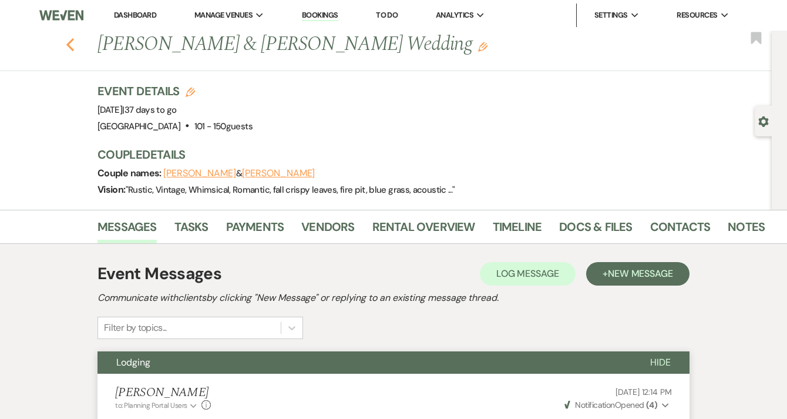
click at [74, 41] on use "button" at bounding box center [70, 44] width 8 height 13
select select "7"
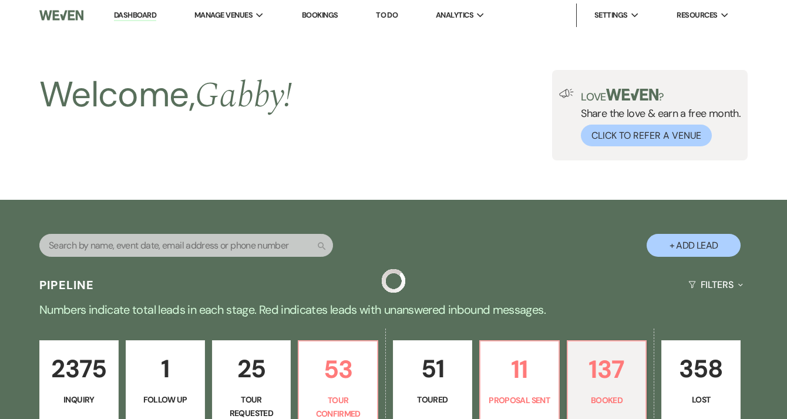
scroll to position [378, 0]
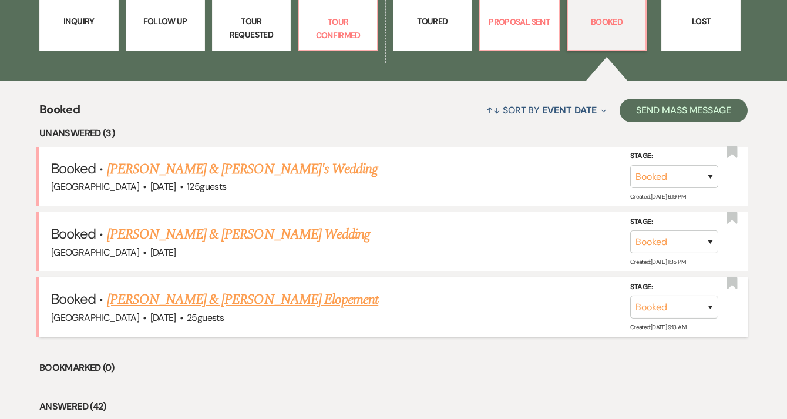
click at [285, 305] on link "[PERSON_NAME] & [PERSON_NAME] Elopement" at bounding box center [243, 299] width 272 height 21
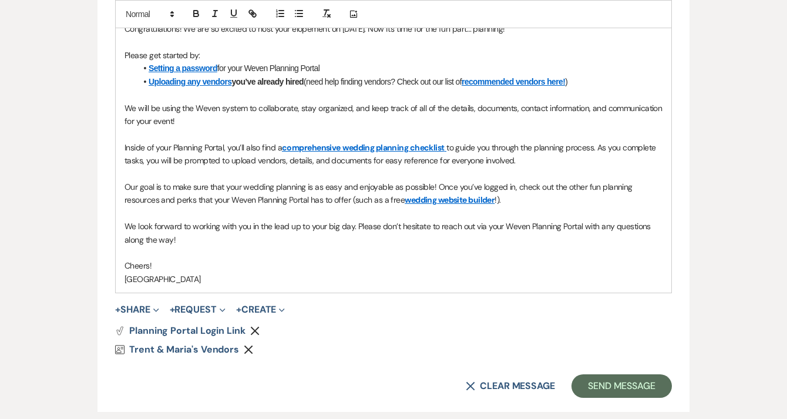
scroll to position [660, 0]
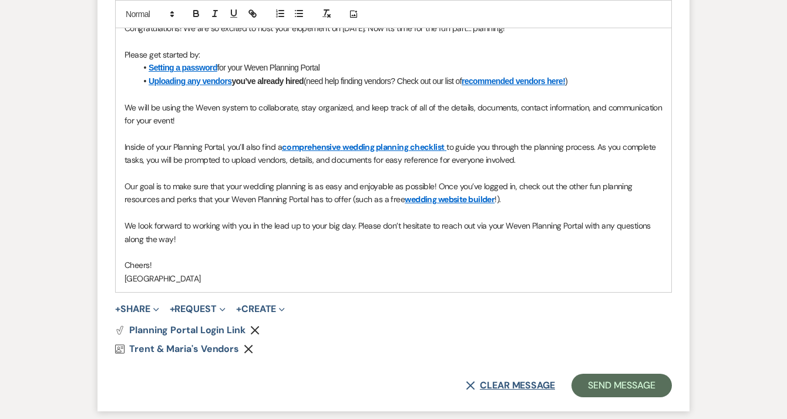
click at [505, 388] on button "X Clear message" at bounding box center [510, 385] width 89 height 9
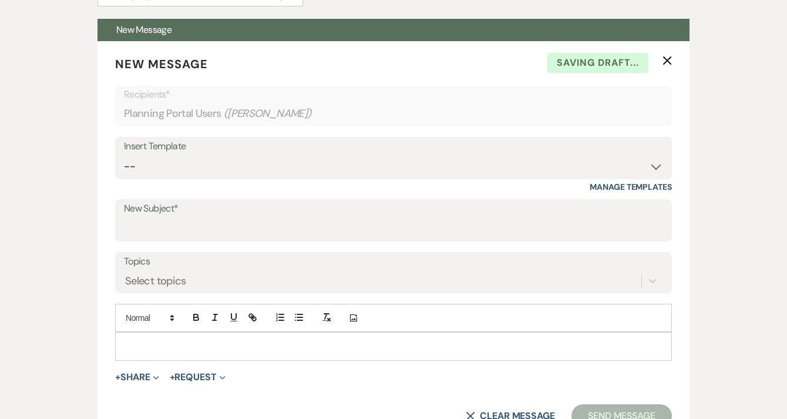
scroll to position [309, 0]
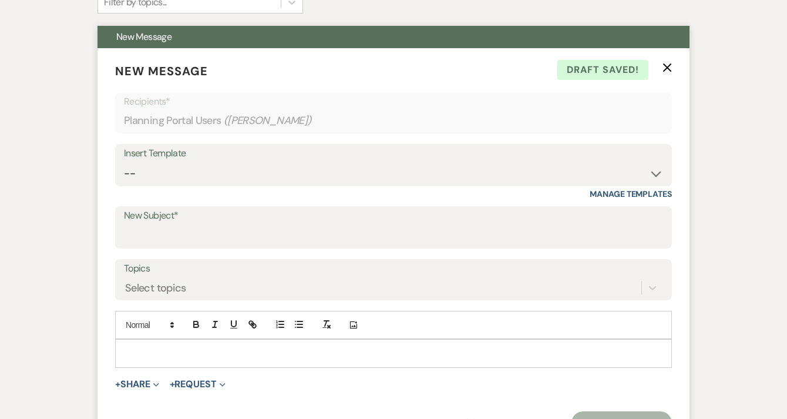
click at [667, 70] on icon "X" at bounding box center [666, 67] width 9 height 9
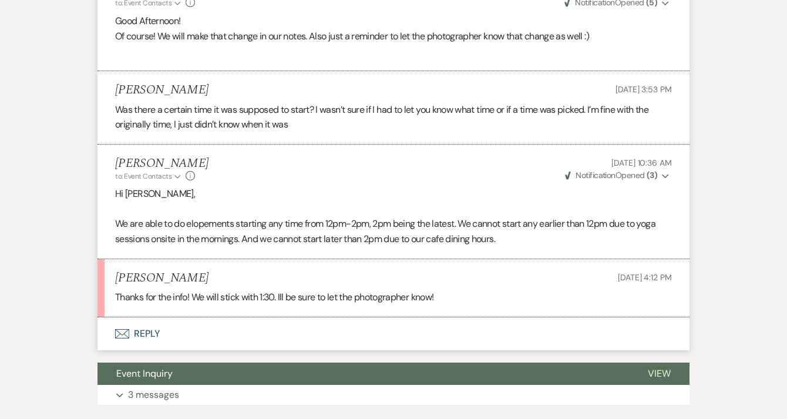
scroll to position [2054, 0]
click at [319, 345] on button "Envelope Reply" at bounding box center [393, 333] width 592 height 33
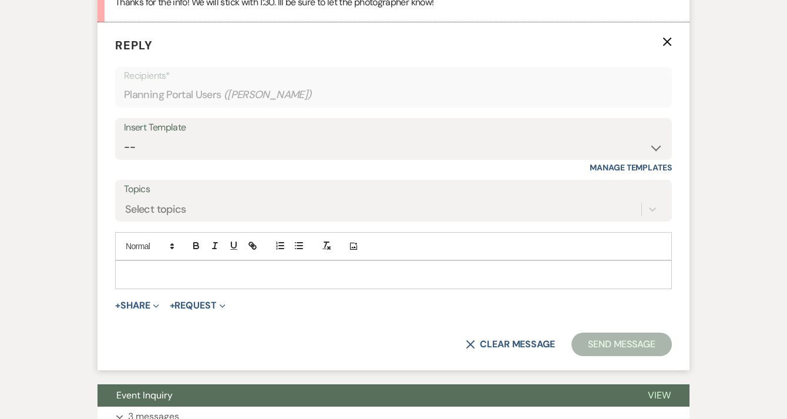
scroll to position [2350, 0]
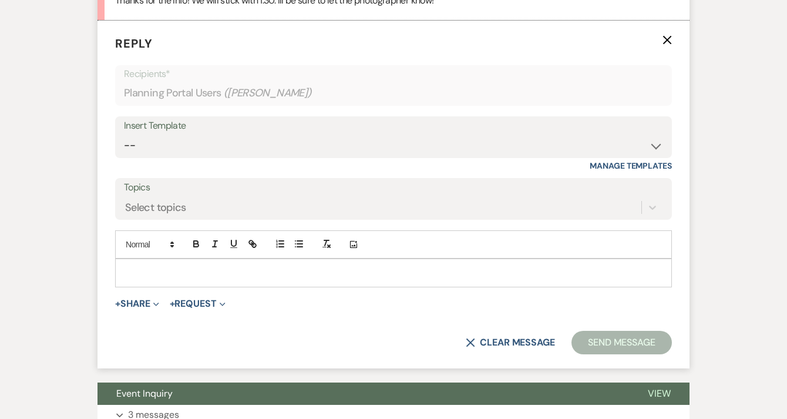
click at [318, 279] on p at bounding box center [393, 272] width 538 height 13
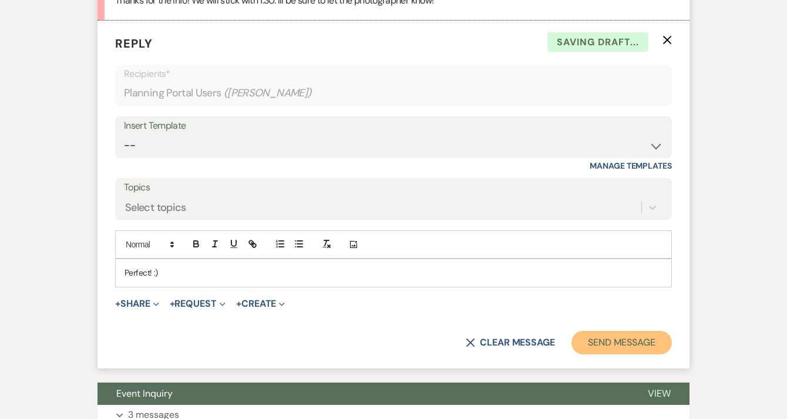
click at [605, 354] on button "Send Message" at bounding box center [621, 342] width 100 height 23
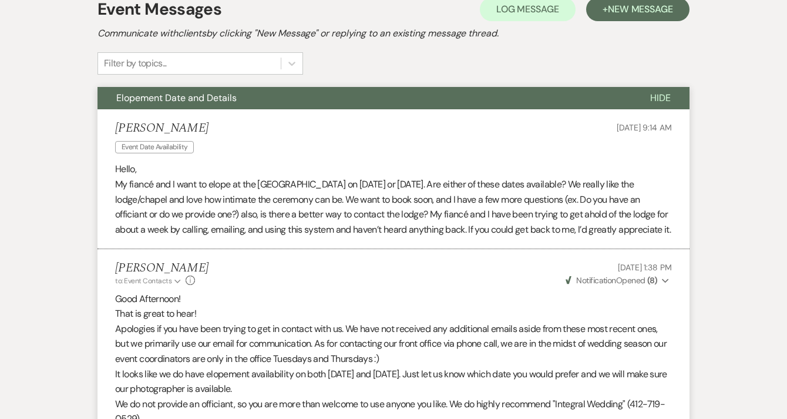
scroll to position [0, 0]
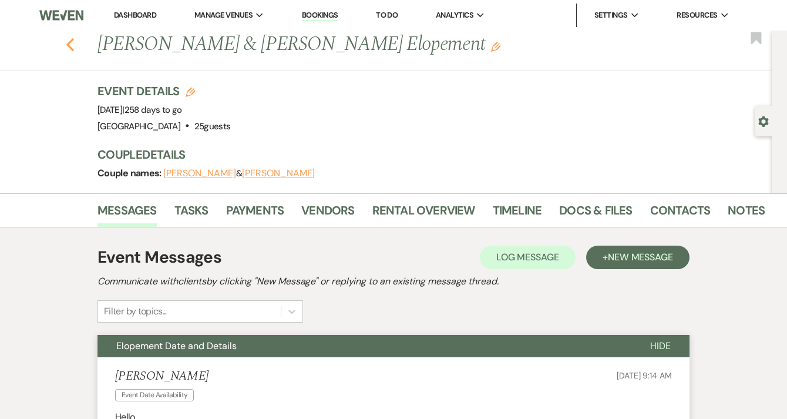
click at [74, 46] on use "button" at bounding box center [70, 44] width 8 height 13
select select "7"
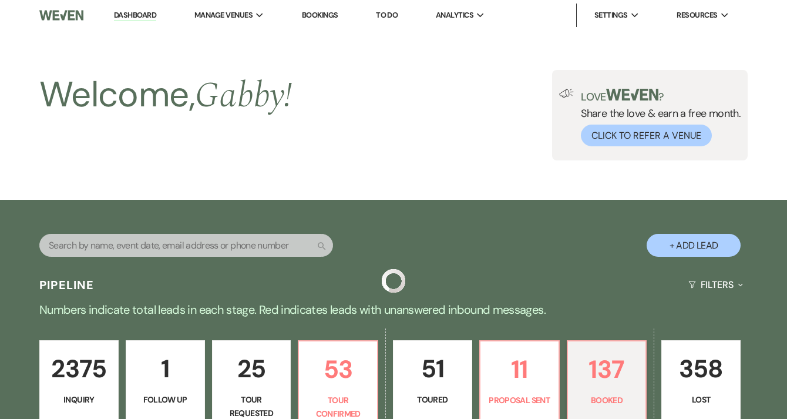
scroll to position [378, 0]
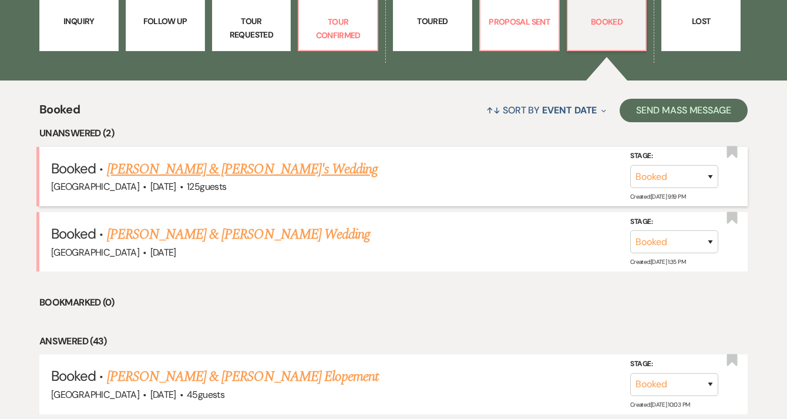
click at [223, 168] on link "[PERSON_NAME] & [PERSON_NAME]'s Wedding" at bounding box center [242, 169] width 271 height 21
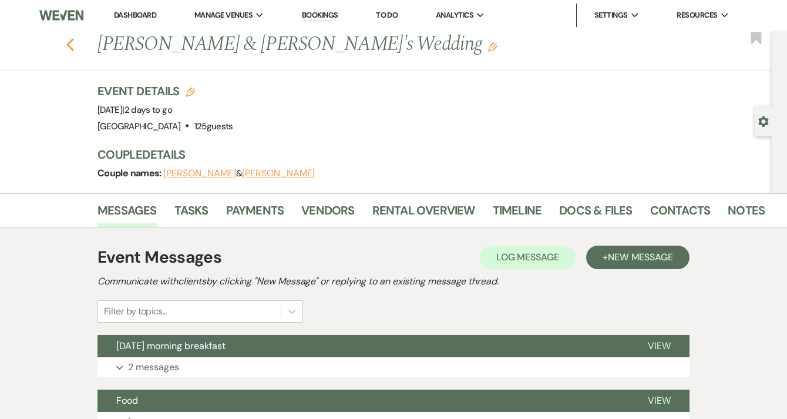
click at [74, 41] on icon "Previous" at bounding box center [70, 45] width 9 height 14
select select "7"
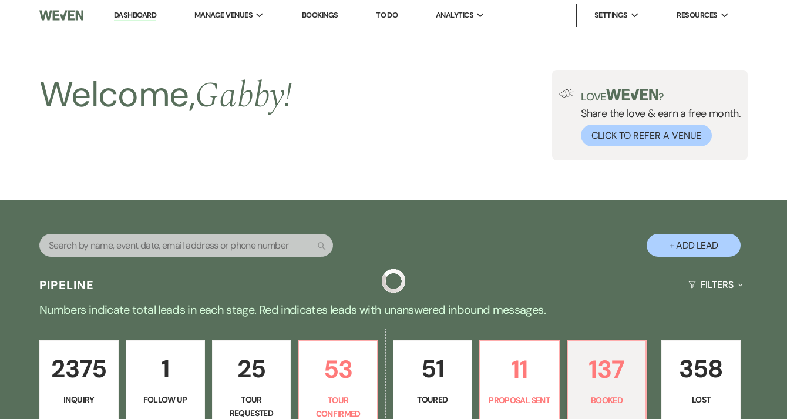
scroll to position [378, 0]
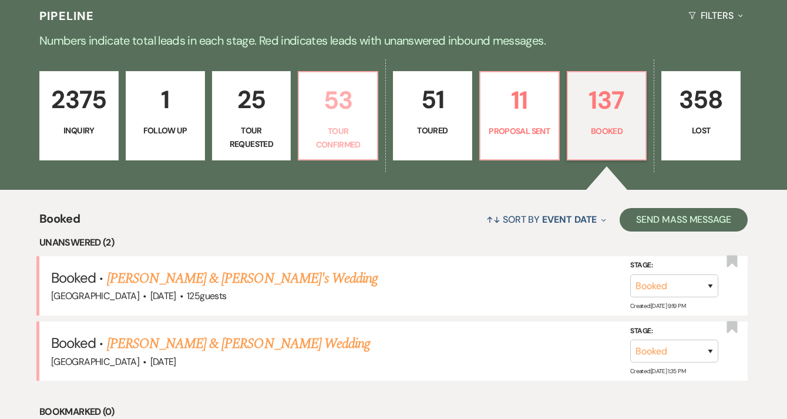
click at [325, 116] on p "53" at bounding box center [338, 99] width 64 height 39
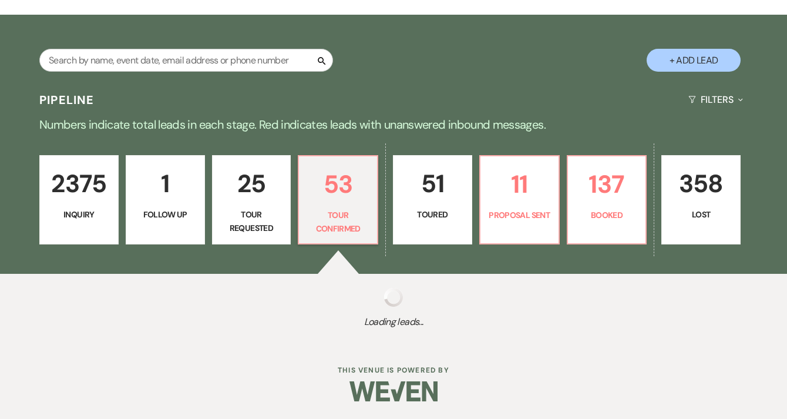
select select "4"
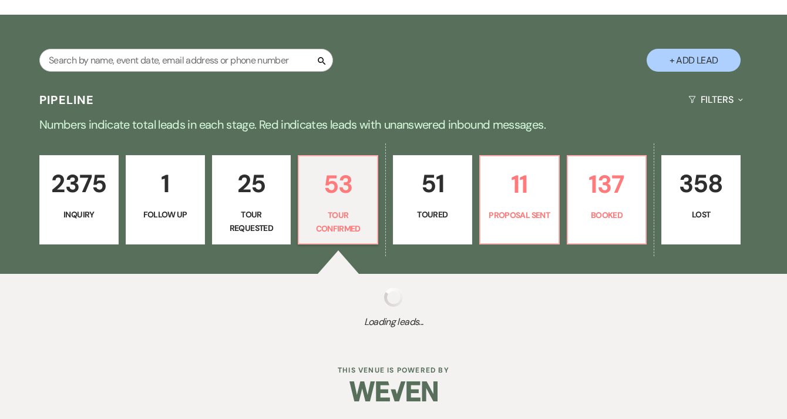
select select "4"
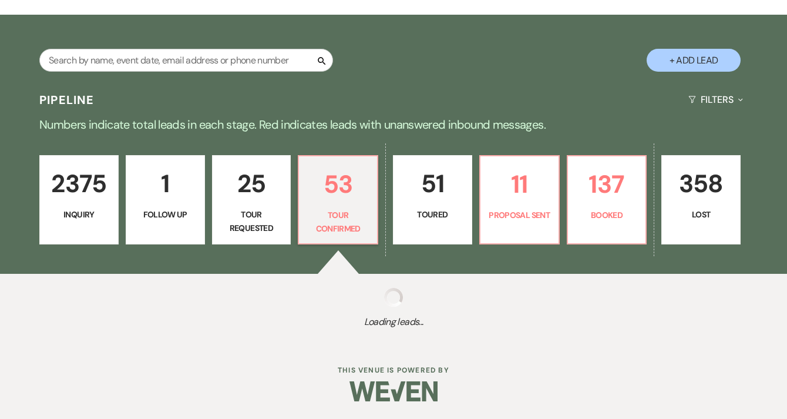
select select "4"
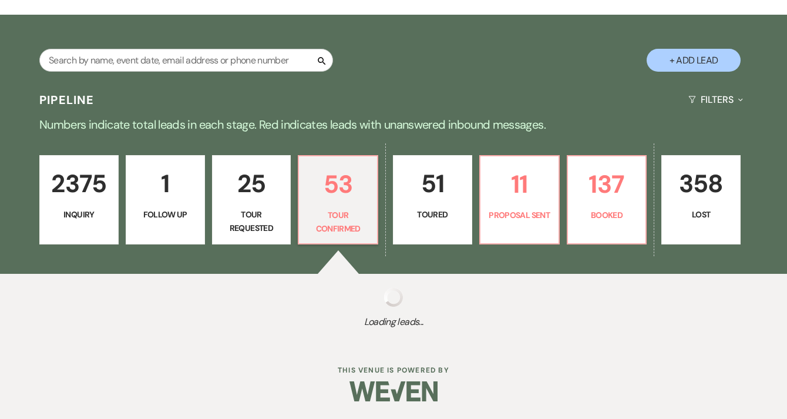
select select "4"
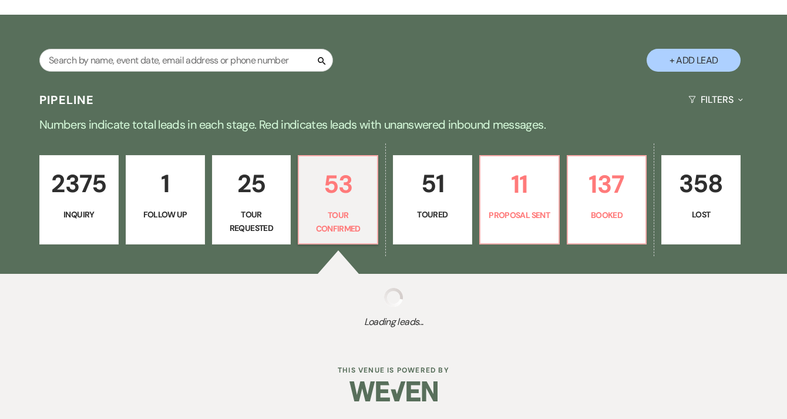
select select "4"
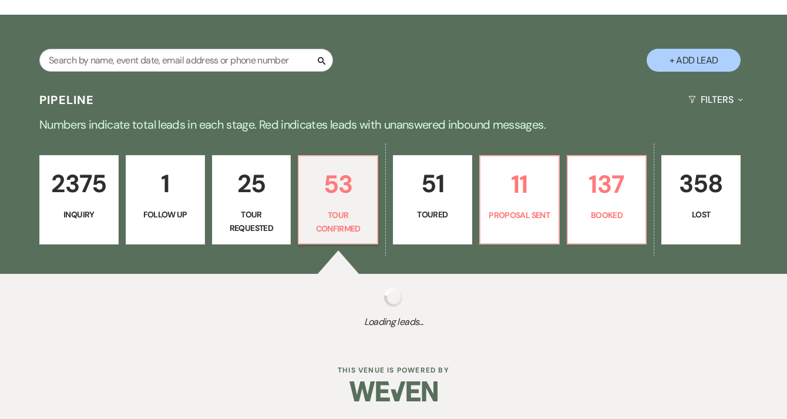
select select "4"
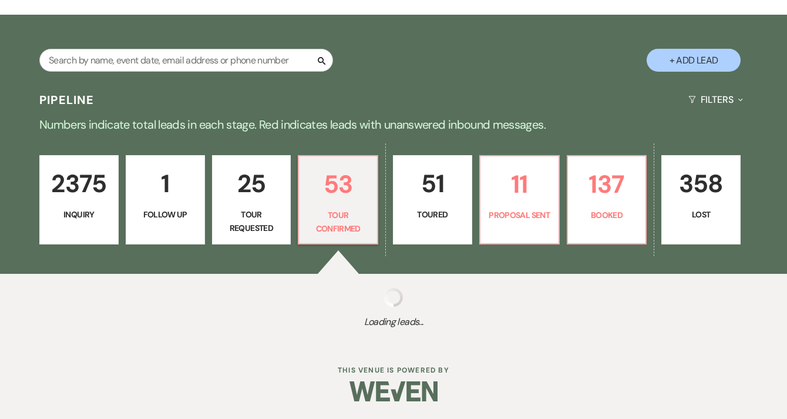
select select "4"
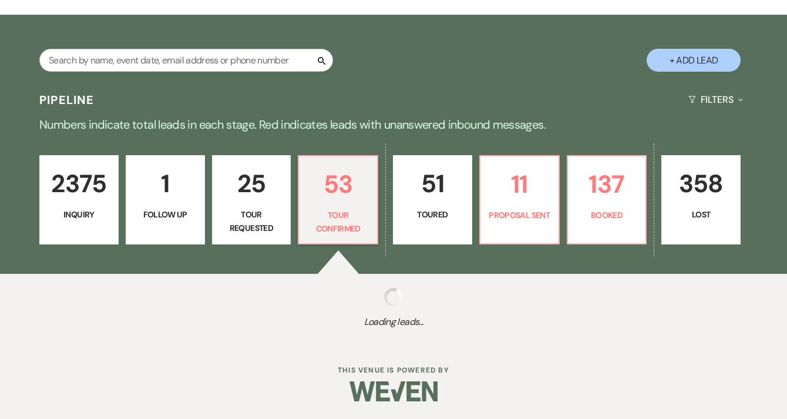
select select "4"
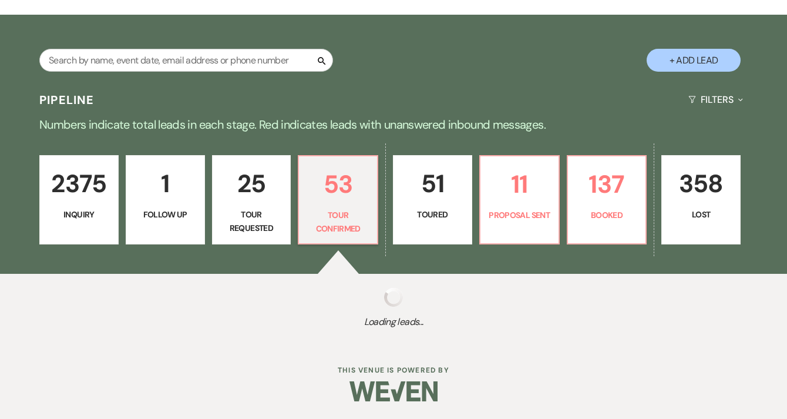
select select "4"
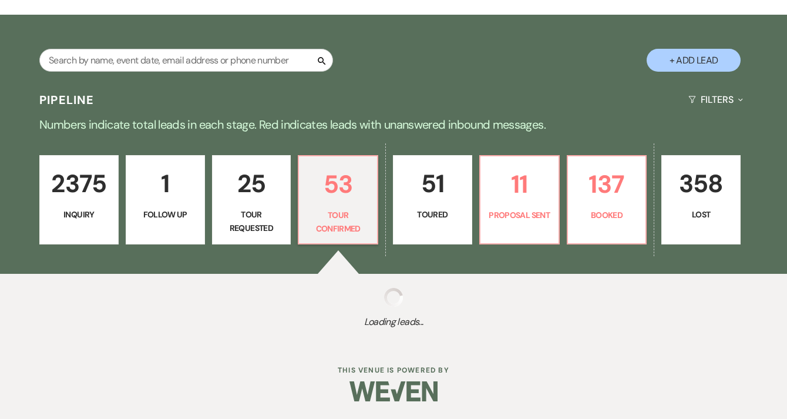
select select "4"
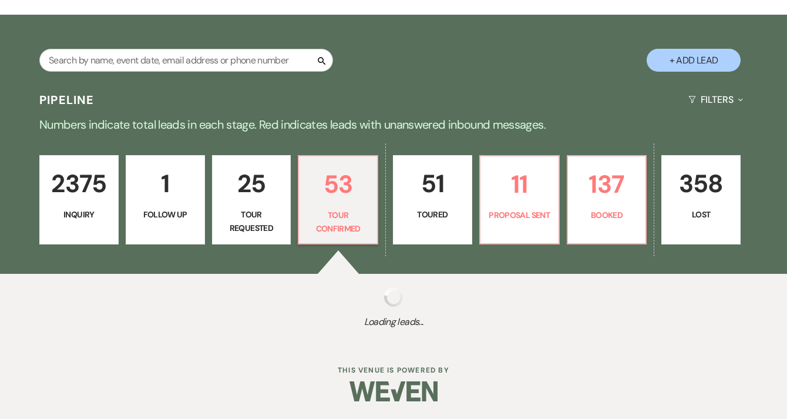
select select "4"
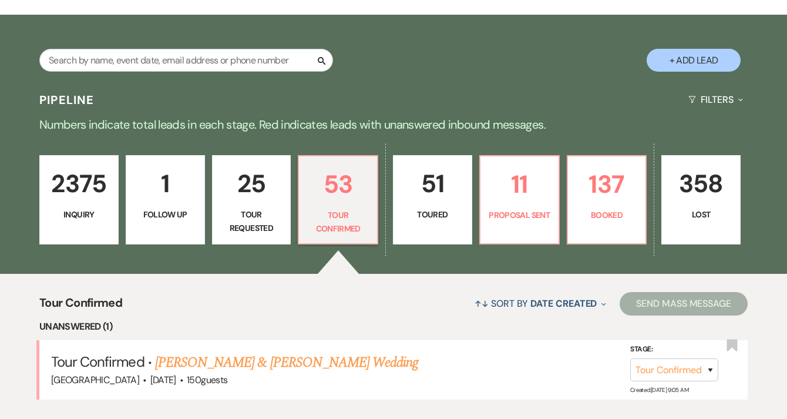
scroll to position [269, 0]
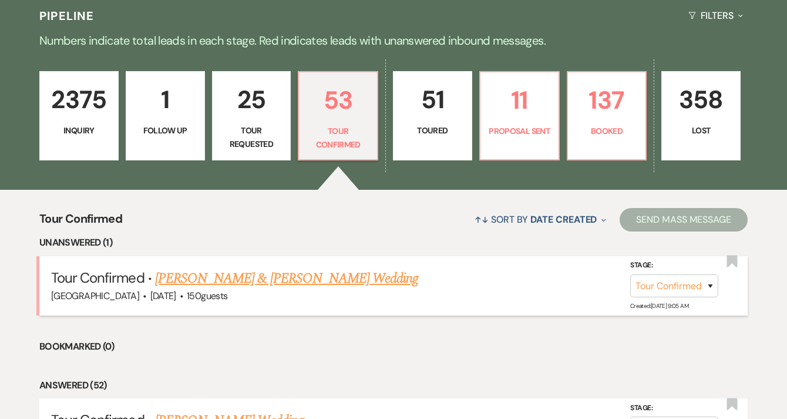
click at [334, 277] on link "[PERSON_NAME] & [PERSON_NAME] Wedding" at bounding box center [286, 278] width 263 height 21
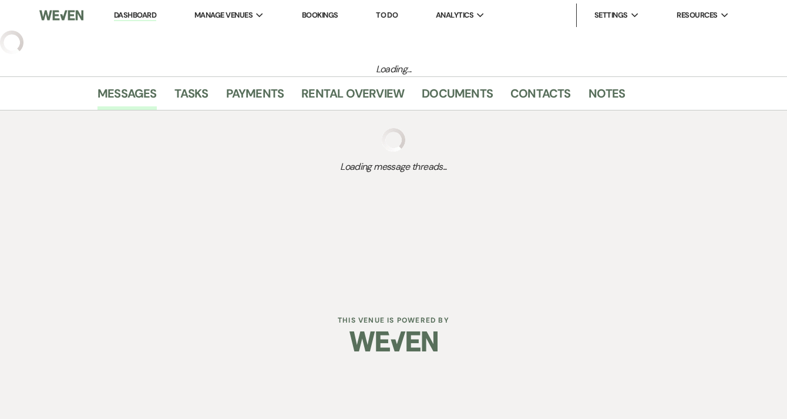
select select "4"
select select "5"
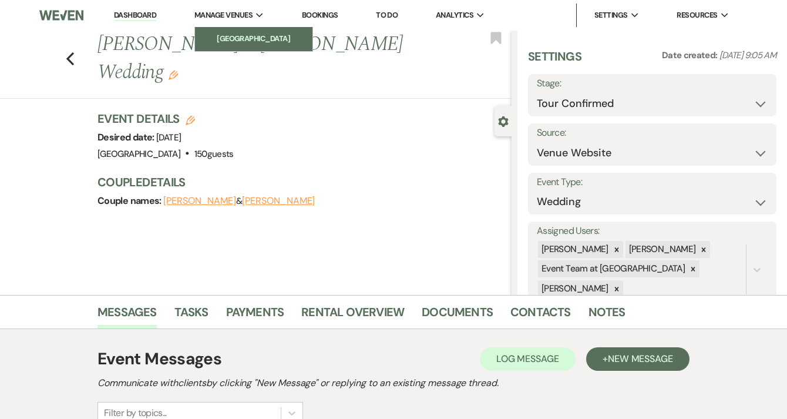
click at [250, 32] on link "[GEOGRAPHIC_DATA]" at bounding box center [253, 38] width 117 height 23
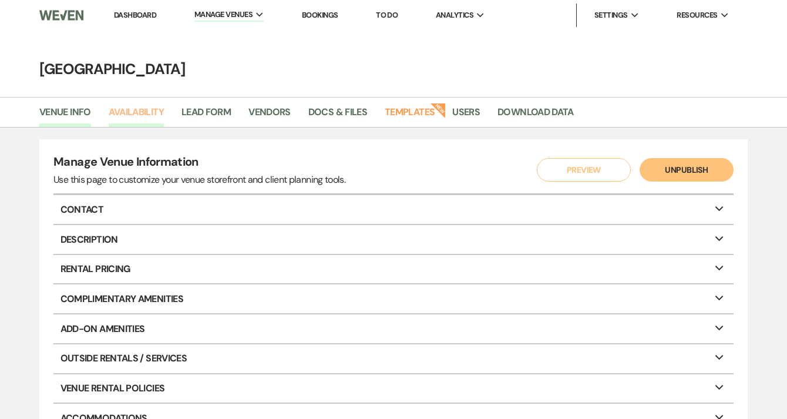
click at [152, 115] on link "Availability" at bounding box center [136, 116] width 55 height 22
select select "2"
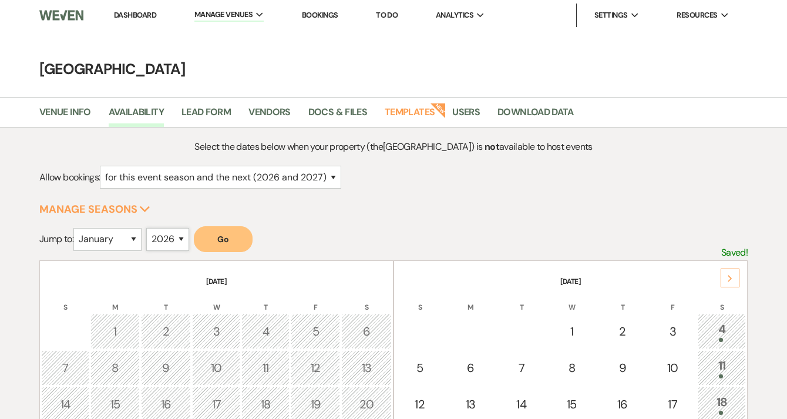
click at [164, 242] on select "2025 2026 2027 2028 2029" at bounding box center [167, 239] width 43 height 23
select select "2027"
click at [149, 228] on select "2025 2026 2027 2028 2029" at bounding box center [167, 239] width 43 height 23
click at [233, 247] on button "Go" at bounding box center [223, 239] width 59 height 26
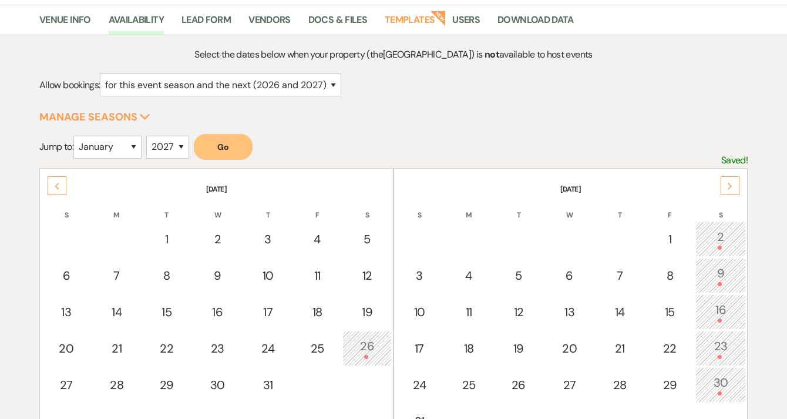
scroll to position [93, 0]
click at [733, 184] on div "Next" at bounding box center [730, 185] width 19 height 19
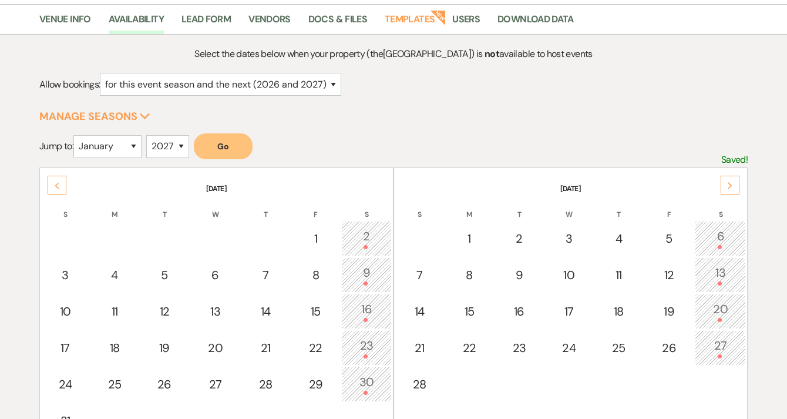
click at [733, 184] on div "Next" at bounding box center [730, 185] width 19 height 19
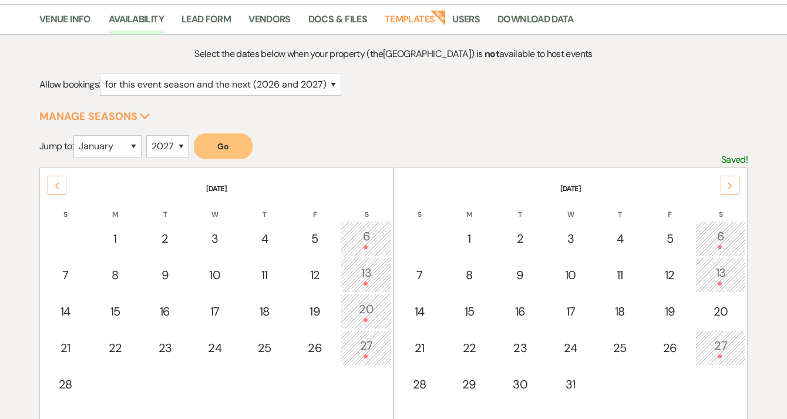
click at [733, 184] on div "Next" at bounding box center [730, 185] width 19 height 19
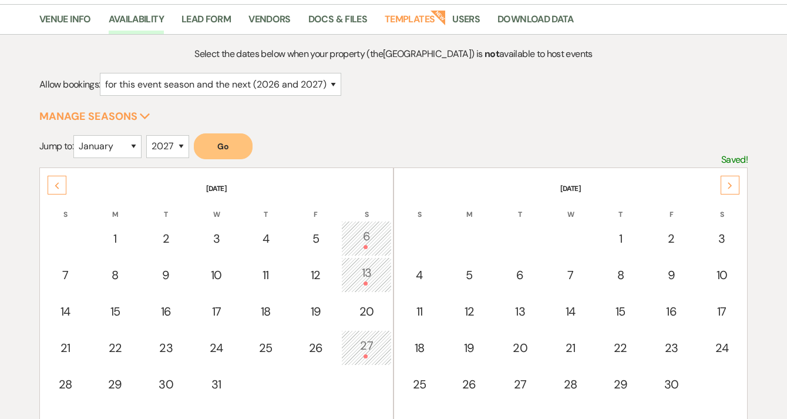
click at [733, 184] on div "Next" at bounding box center [730, 185] width 19 height 19
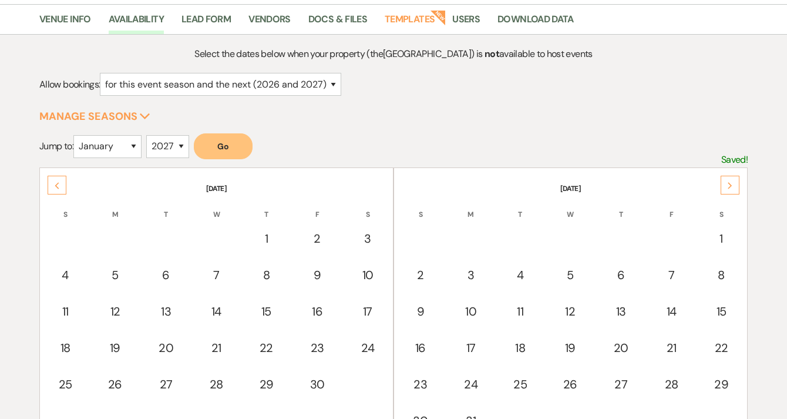
click at [733, 184] on div "Next" at bounding box center [730, 185] width 19 height 19
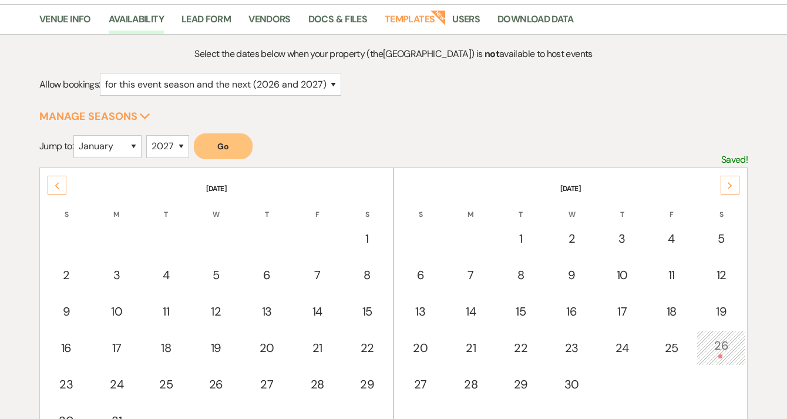
click at [733, 184] on div "Next" at bounding box center [730, 185] width 19 height 19
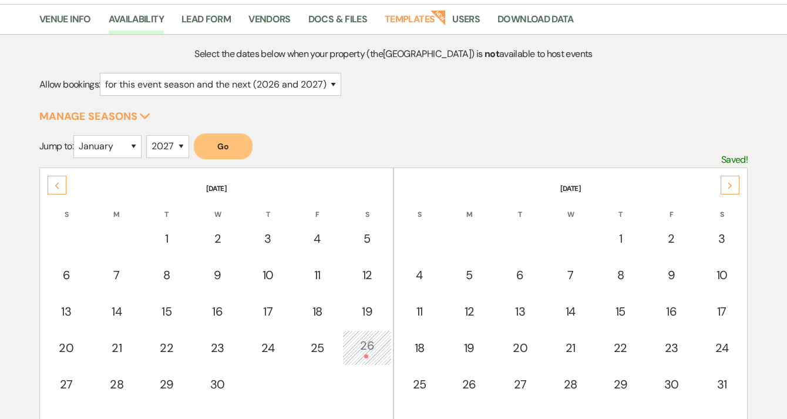
scroll to position [0, 0]
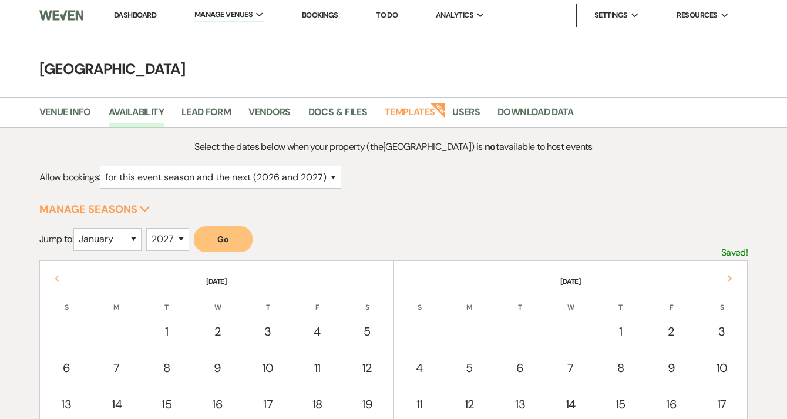
click at [136, 11] on link "Dashboard" at bounding box center [135, 15] width 42 height 10
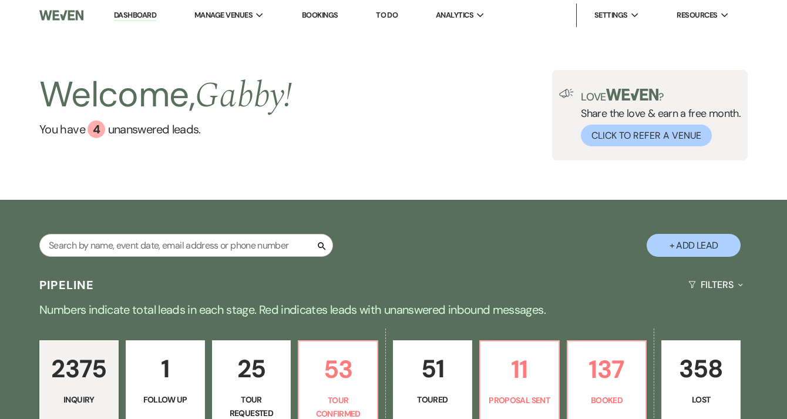
scroll to position [185, 0]
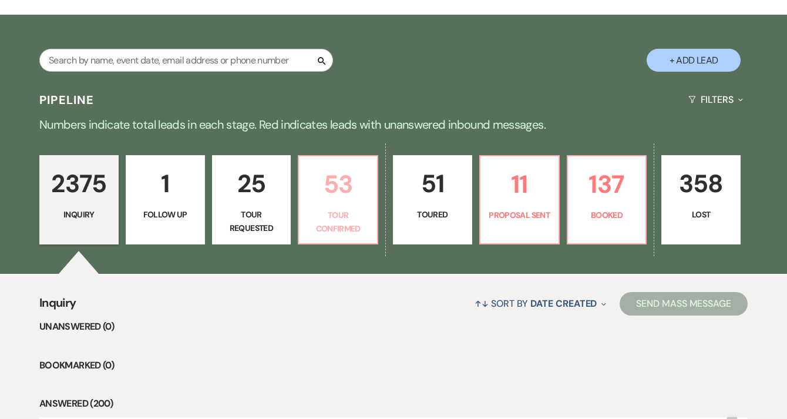
click at [346, 228] on p "Tour Confirmed" at bounding box center [338, 221] width 64 height 26
select select "4"
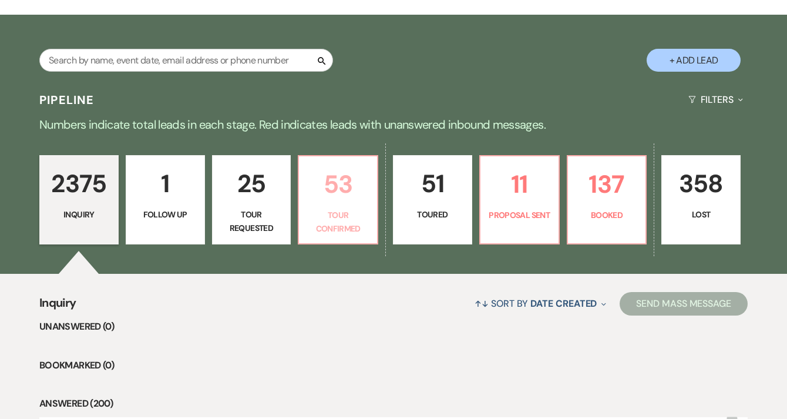
select select "4"
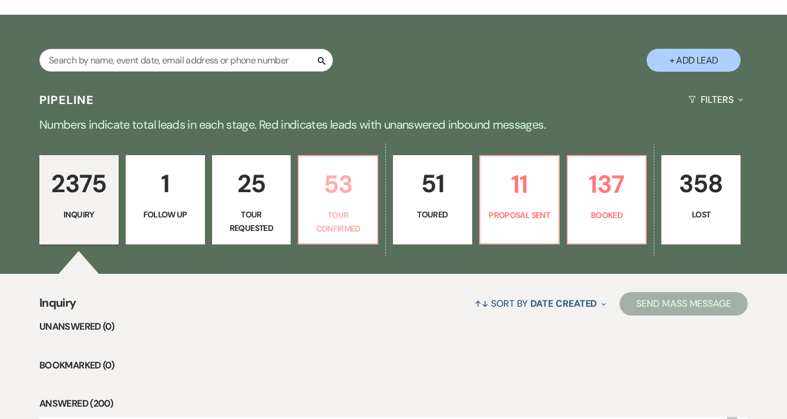
select select "4"
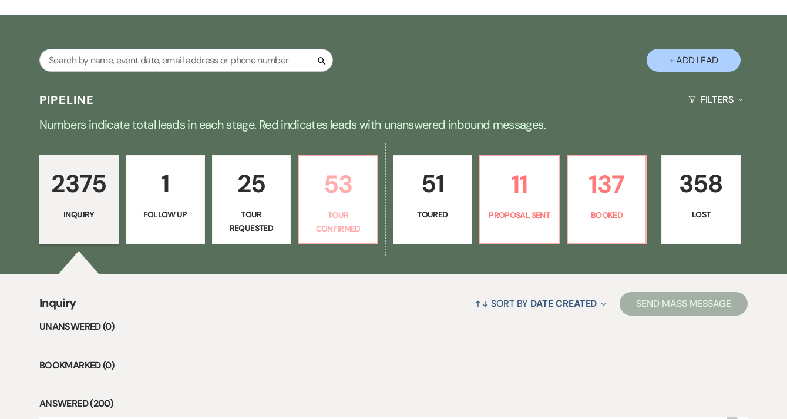
select select "4"
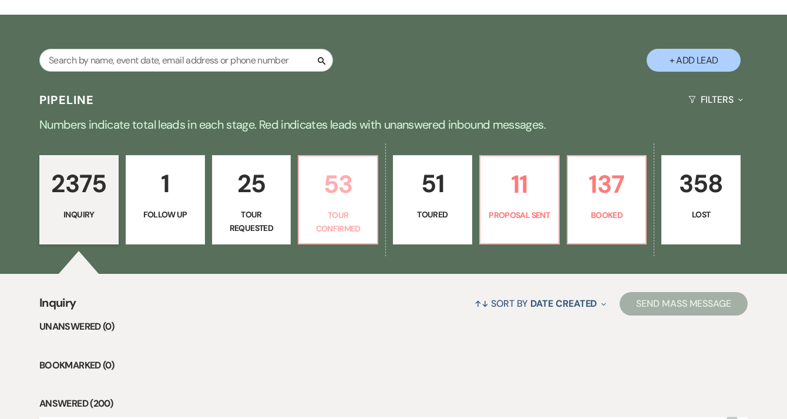
select select "4"
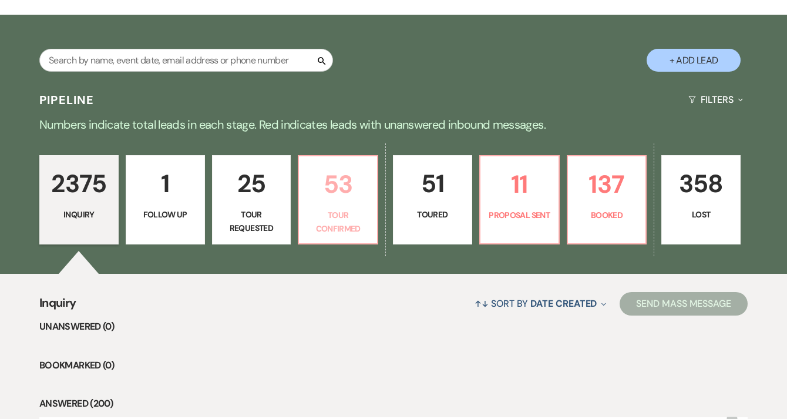
select select "4"
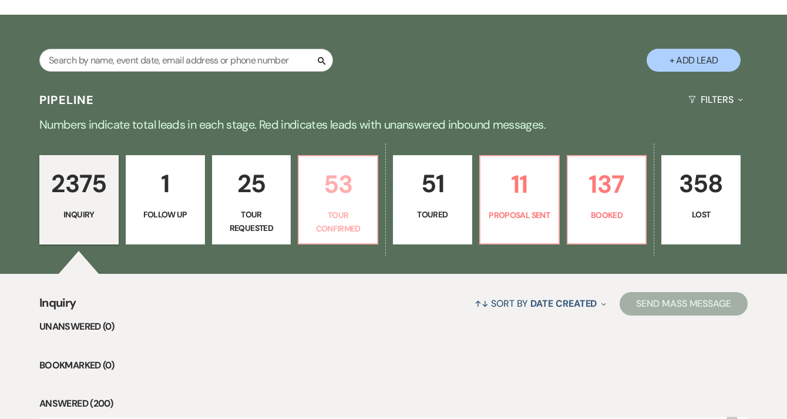
select select "4"
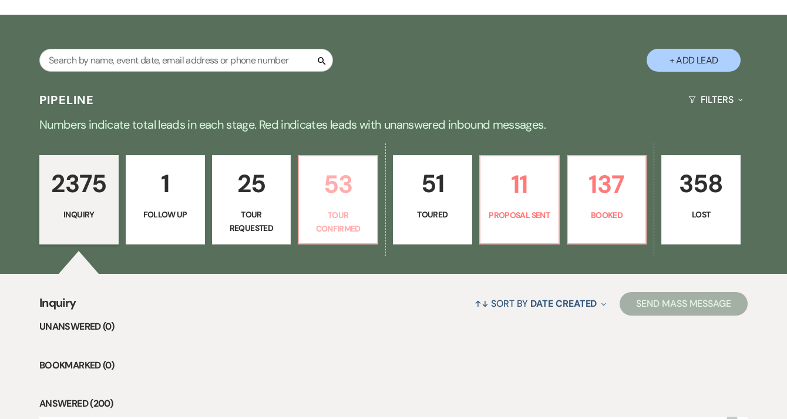
select select "4"
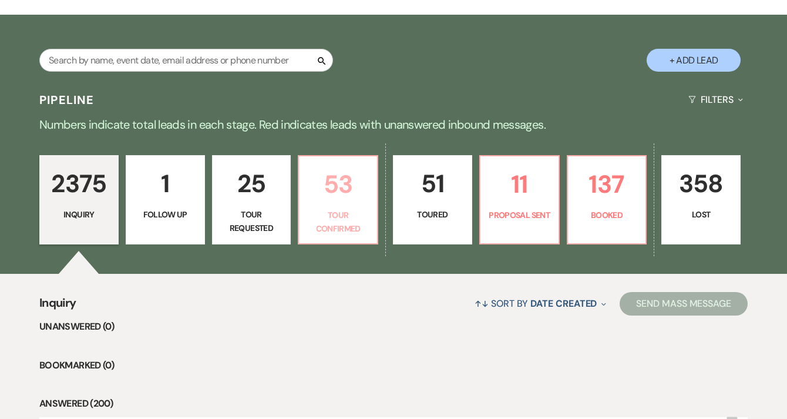
select select "4"
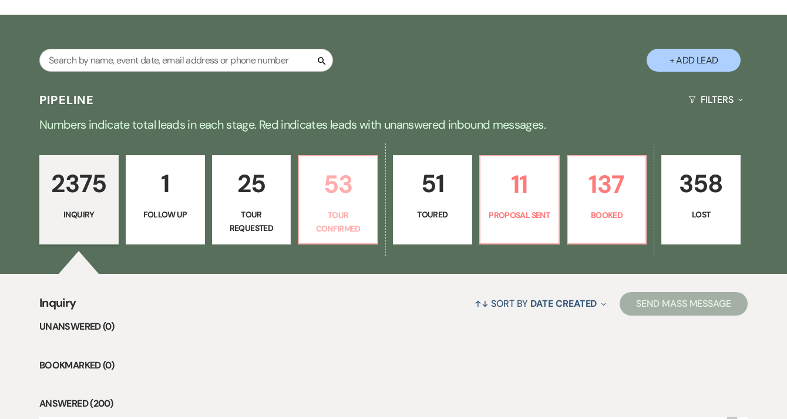
select select "4"
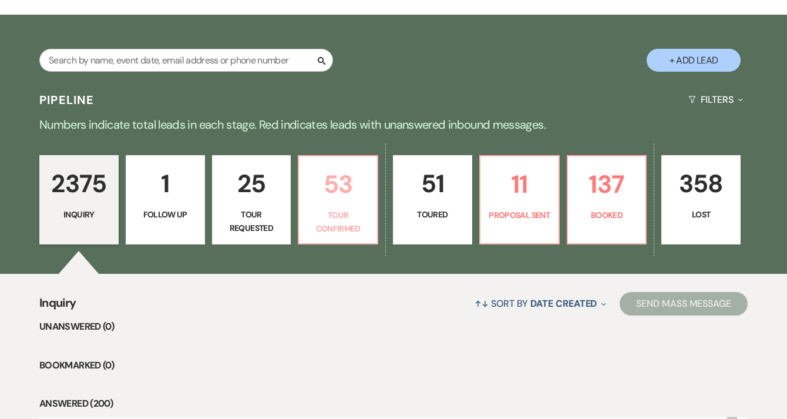
select select "4"
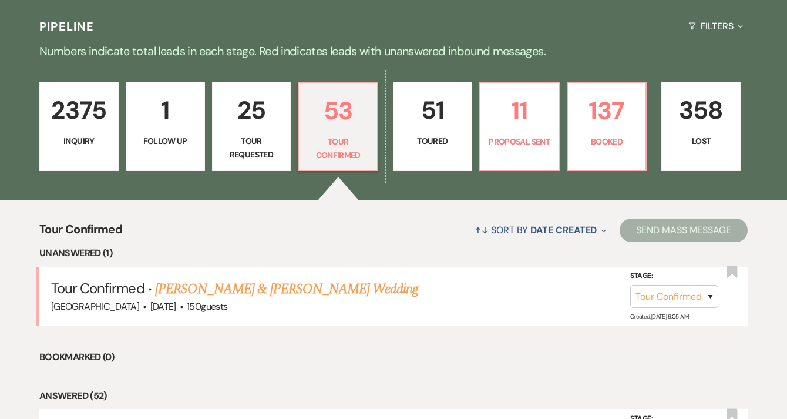
scroll to position [255, 0]
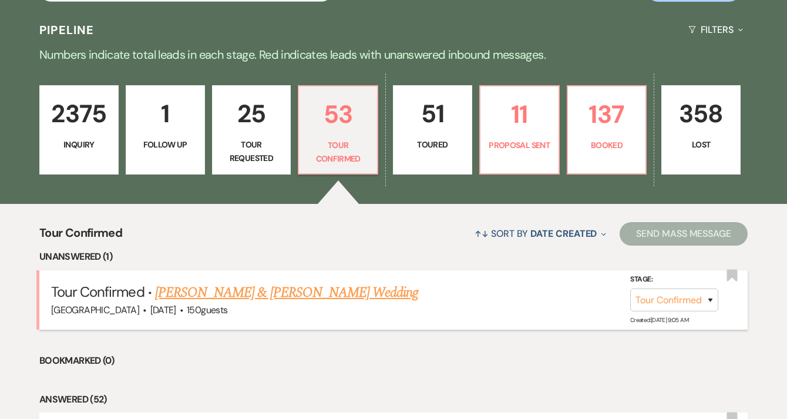
click at [339, 296] on link "[PERSON_NAME] & [PERSON_NAME] Wedding" at bounding box center [286, 292] width 263 height 21
select select "4"
select select "5"
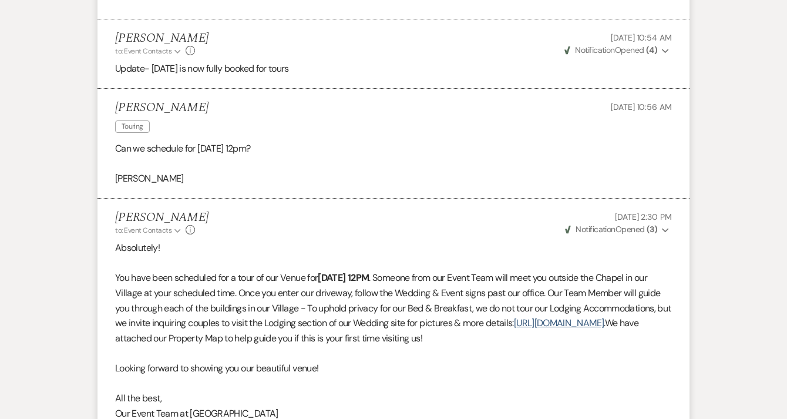
scroll to position [1708, 0]
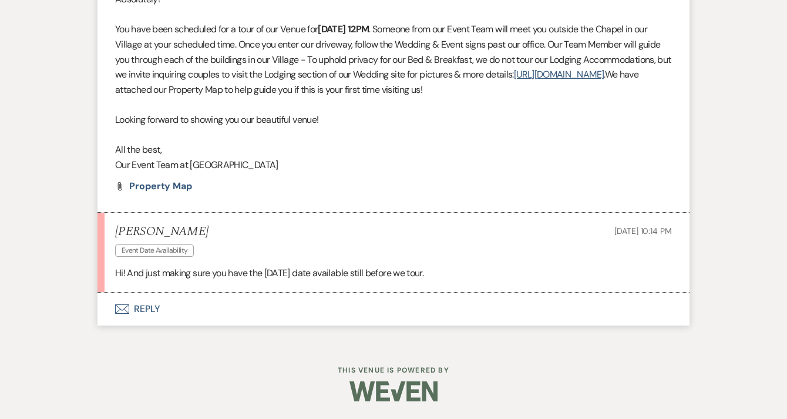
click at [290, 307] on button "Envelope Reply" at bounding box center [393, 308] width 592 height 33
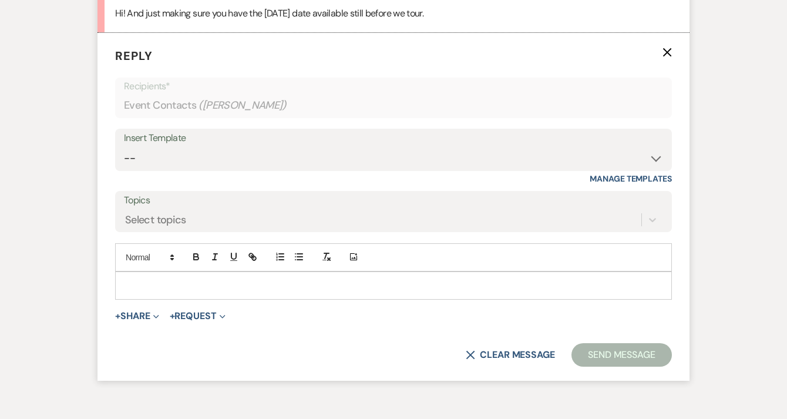
scroll to position [1966, 0]
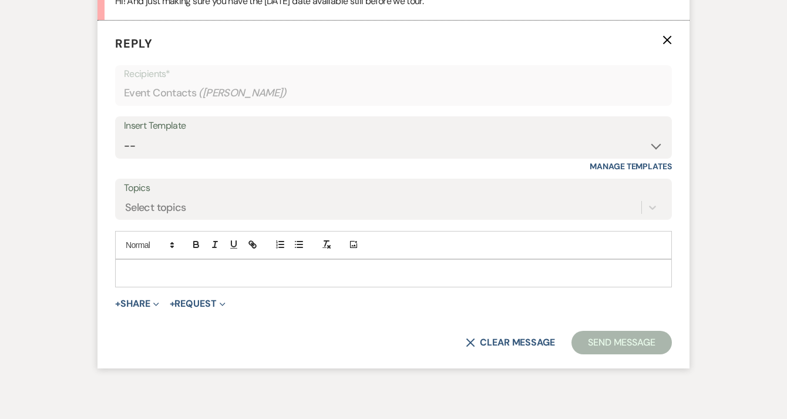
click at [248, 280] on p at bounding box center [393, 273] width 538 height 13
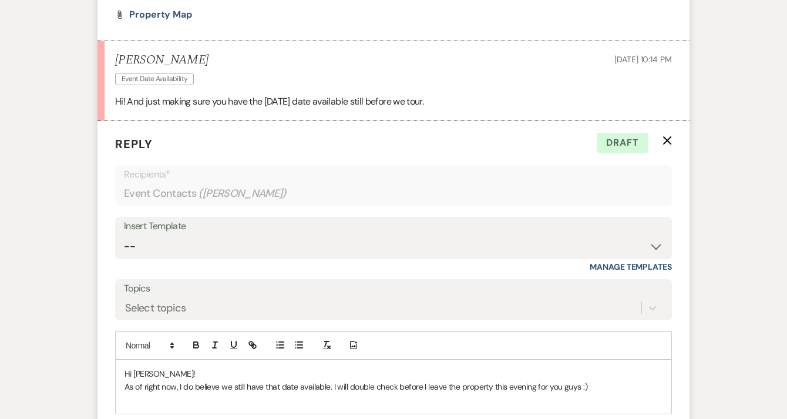
scroll to position [2064, 0]
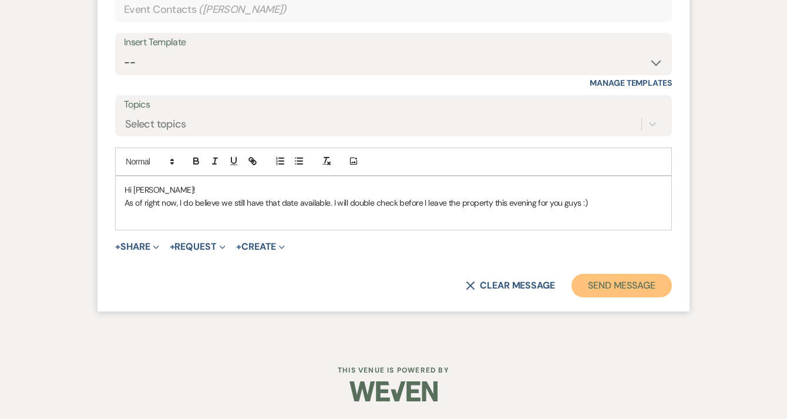
click at [584, 282] on button "Send Message" at bounding box center [621, 285] width 100 height 23
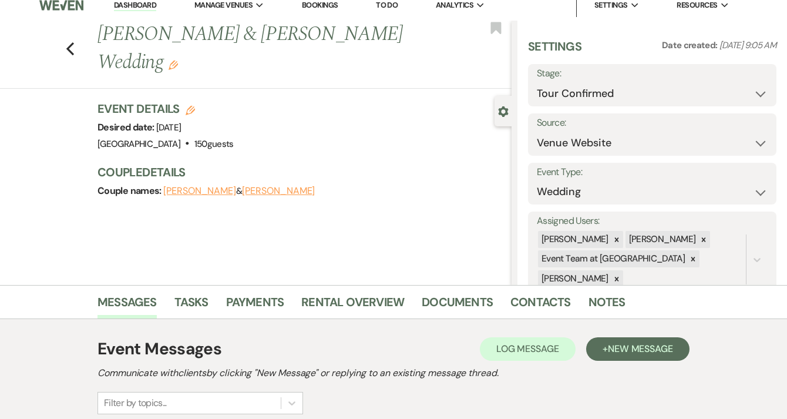
scroll to position [0, 0]
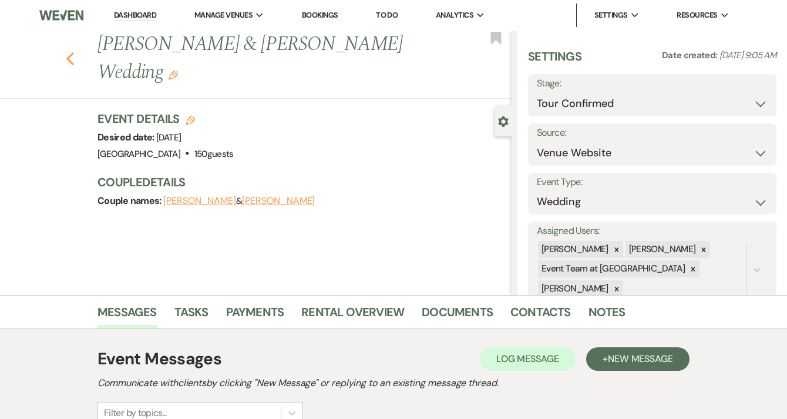
click at [71, 58] on use "button" at bounding box center [70, 58] width 8 height 13
select select "4"
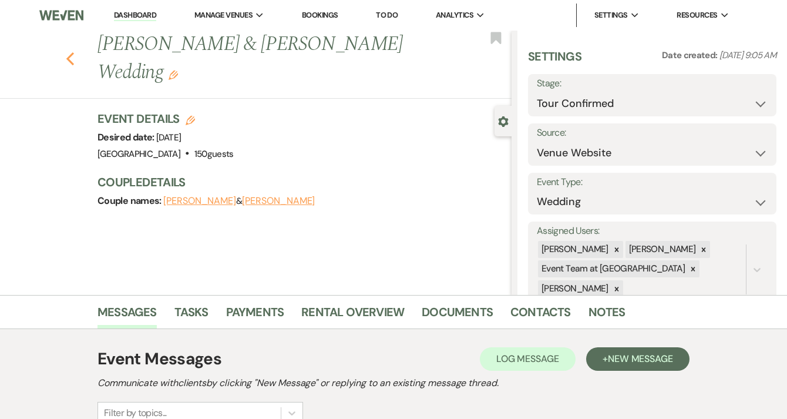
select select "4"
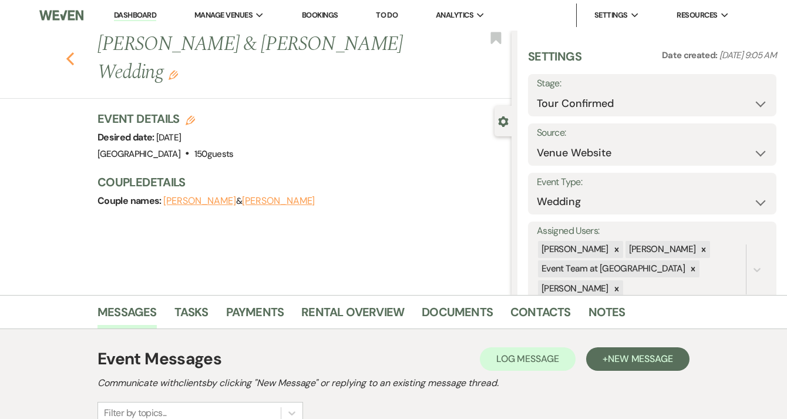
select select "4"
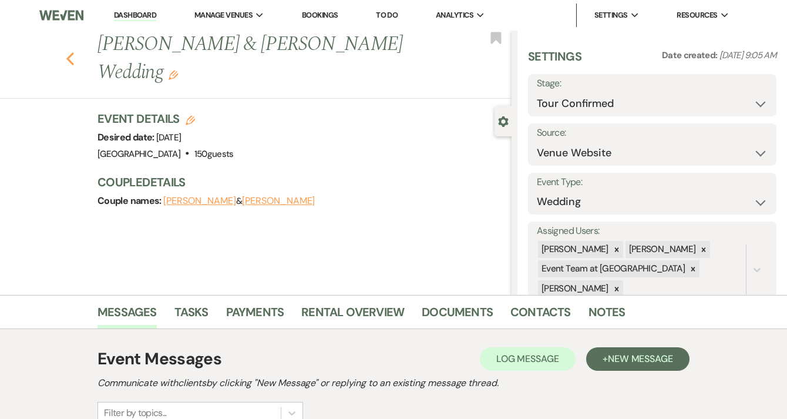
select select "4"
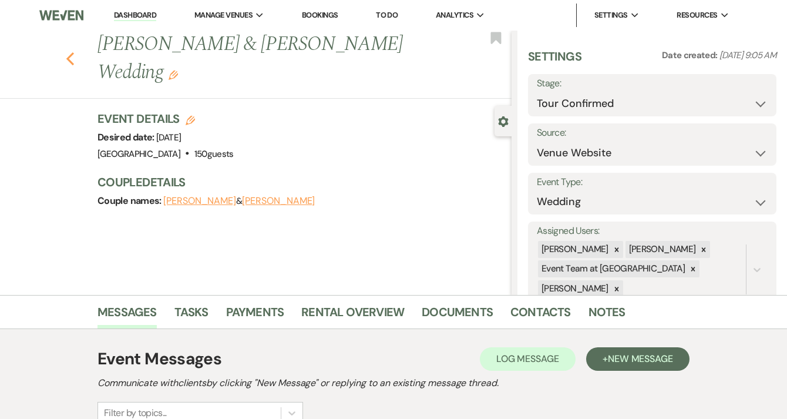
select select "4"
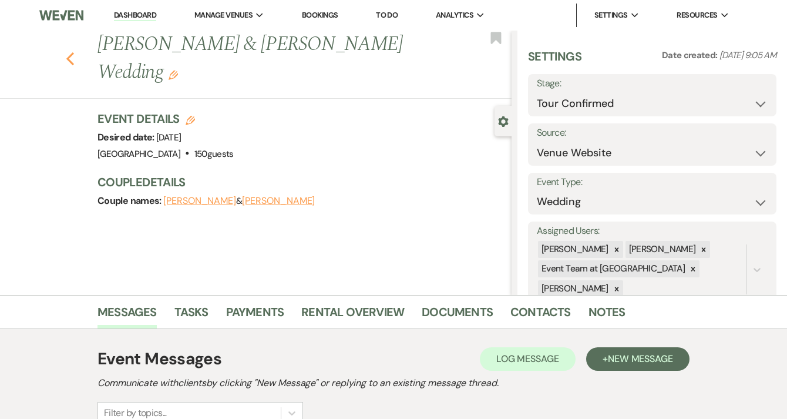
select select "4"
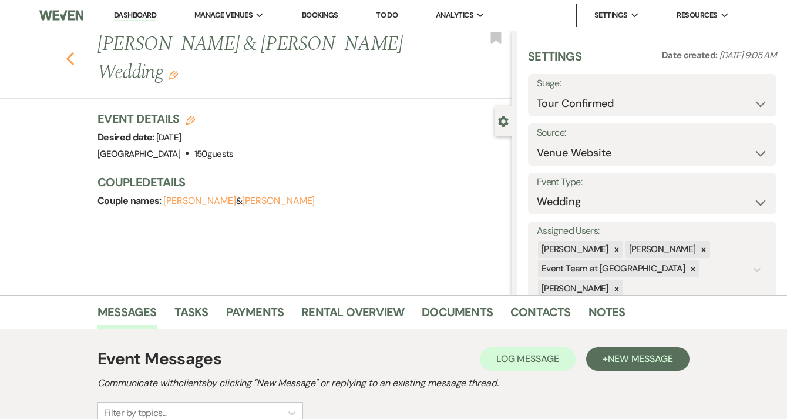
select select "4"
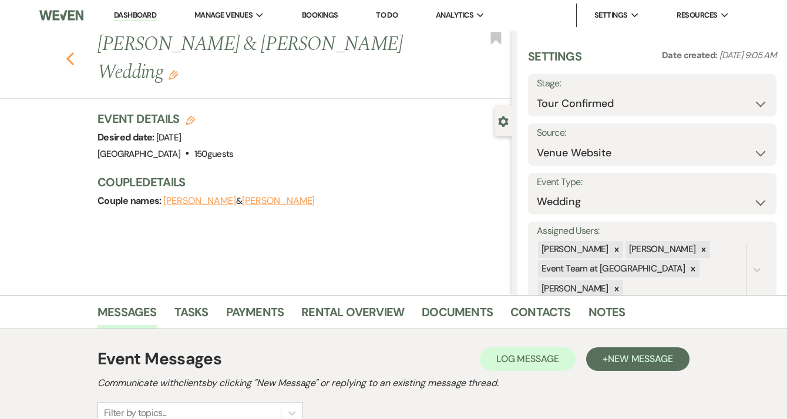
select select "4"
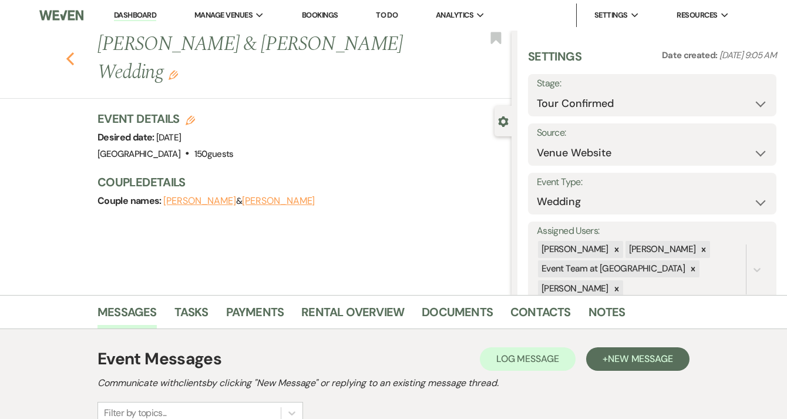
select select "4"
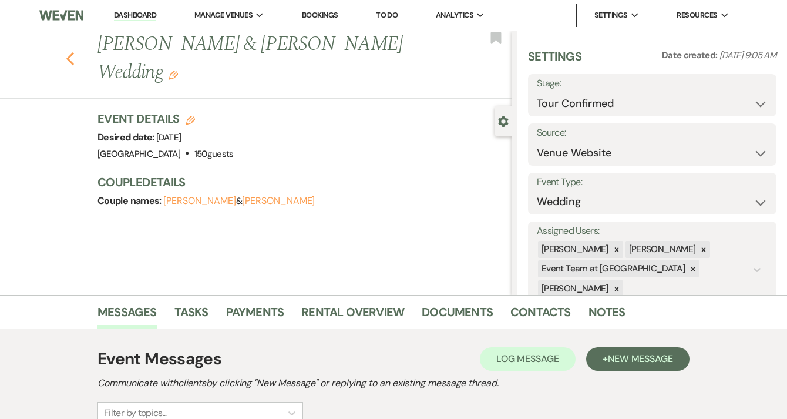
select select "4"
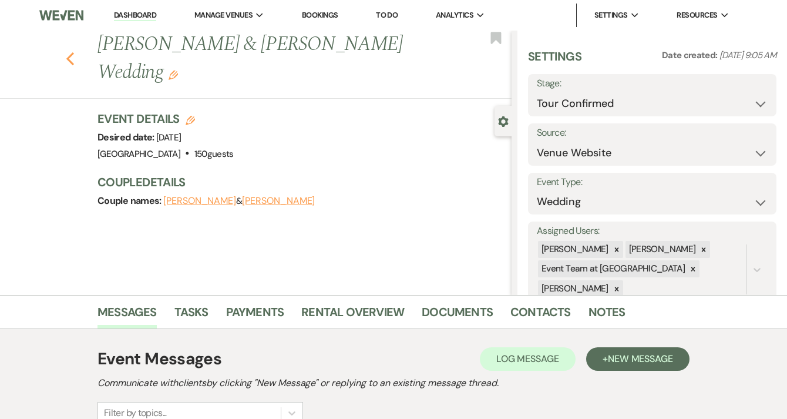
select select "4"
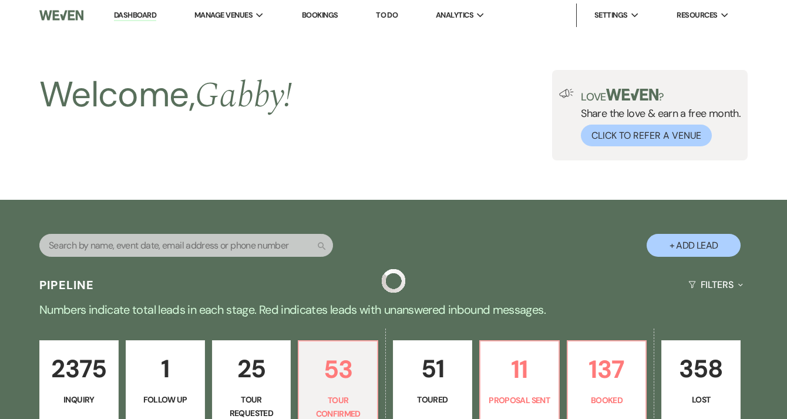
scroll to position [255, 0]
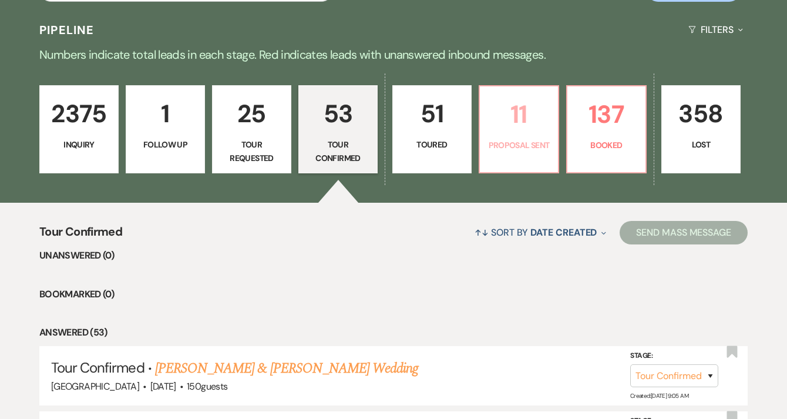
click at [534, 159] on link "11 Proposal Sent" at bounding box center [519, 129] width 80 height 88
select select "6"
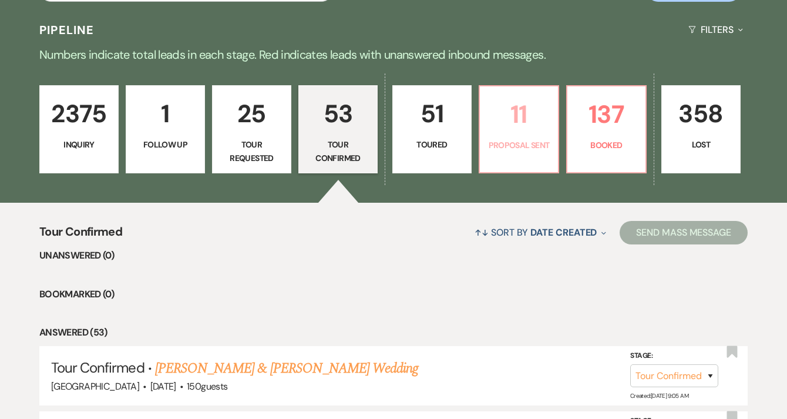
select select "6"
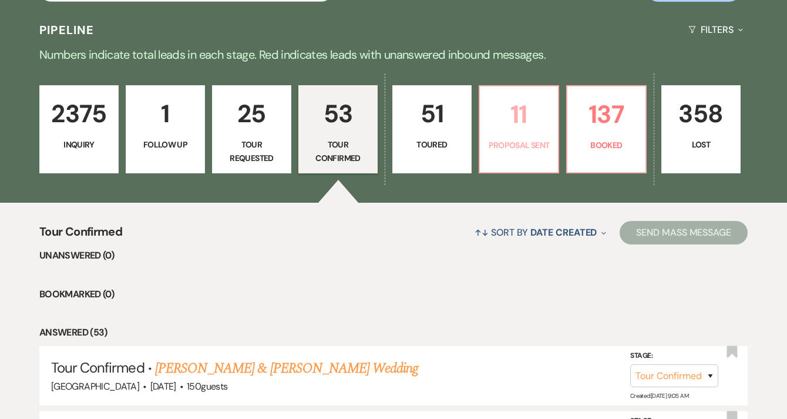
select select "6"
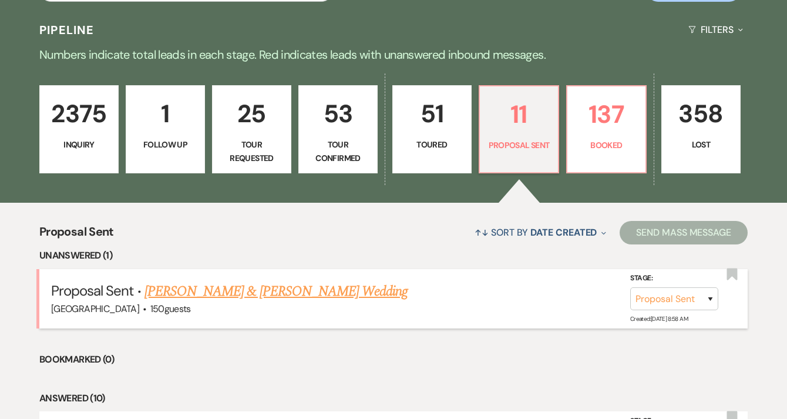
click at [309, 299] on link "[PERSON_NAME] & [PERSON_NAME] Wedding" at bounding box center [275, 291] width 263 height 21
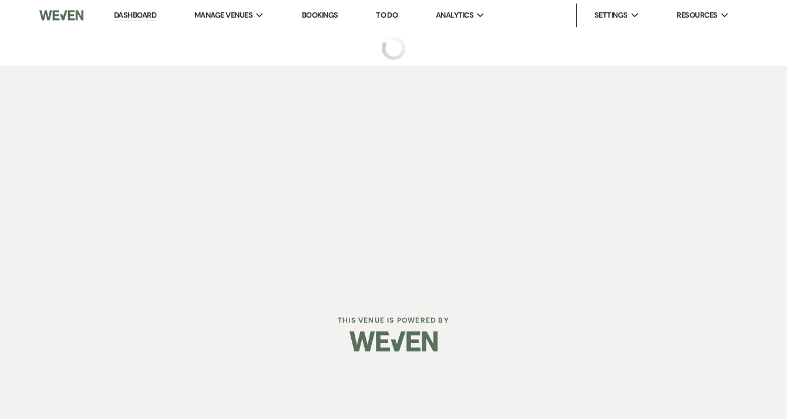
select select "6"
select select "5"
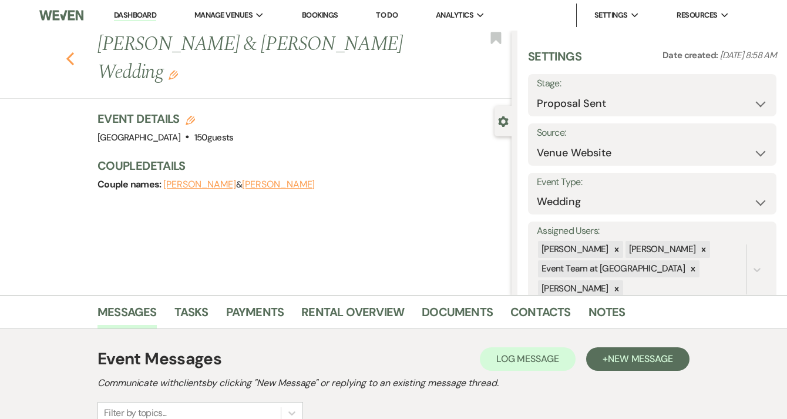
click at [73, 58] on use "button" at bounding box center [70, 58] width 8 height 13
select select "6"
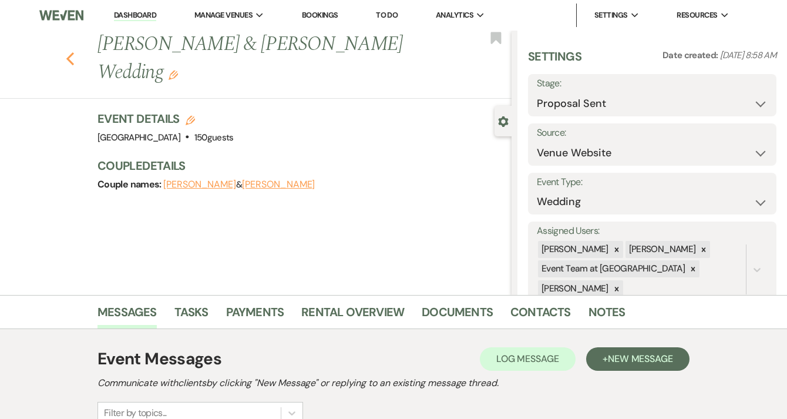
select select "6"
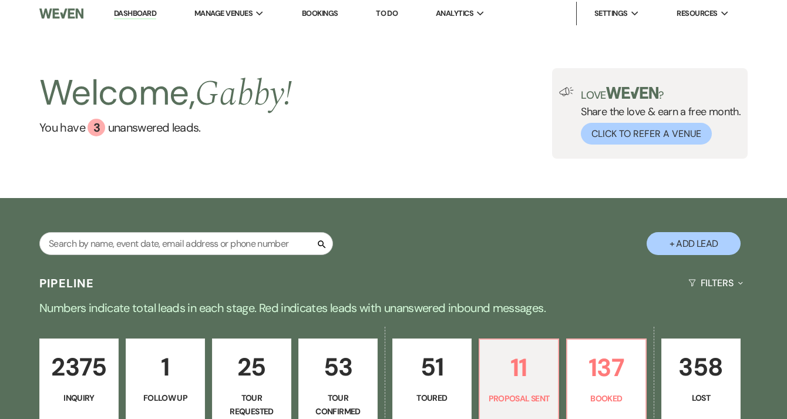
scroll to position [4, 0]
